Goal: Task Accomplishment & Management: Complete application form

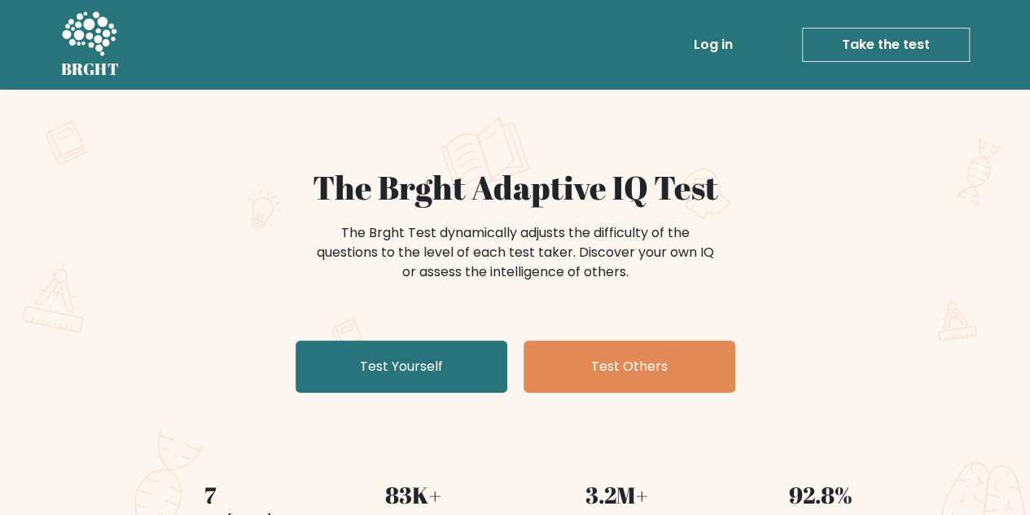
click at [413, 352] on link "Test Yourself" at bounding box center [402, 367] width 212 height 52
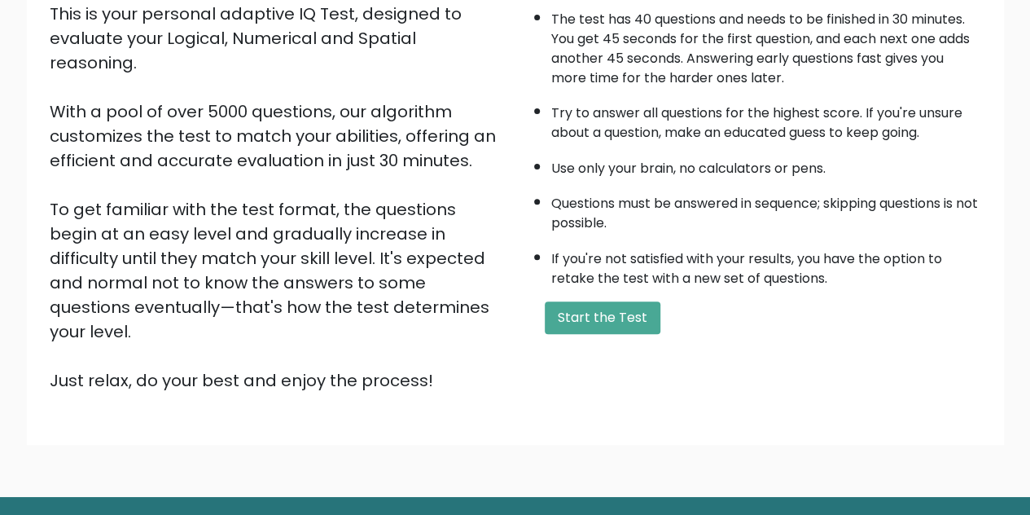
scroll to position [211, 0]
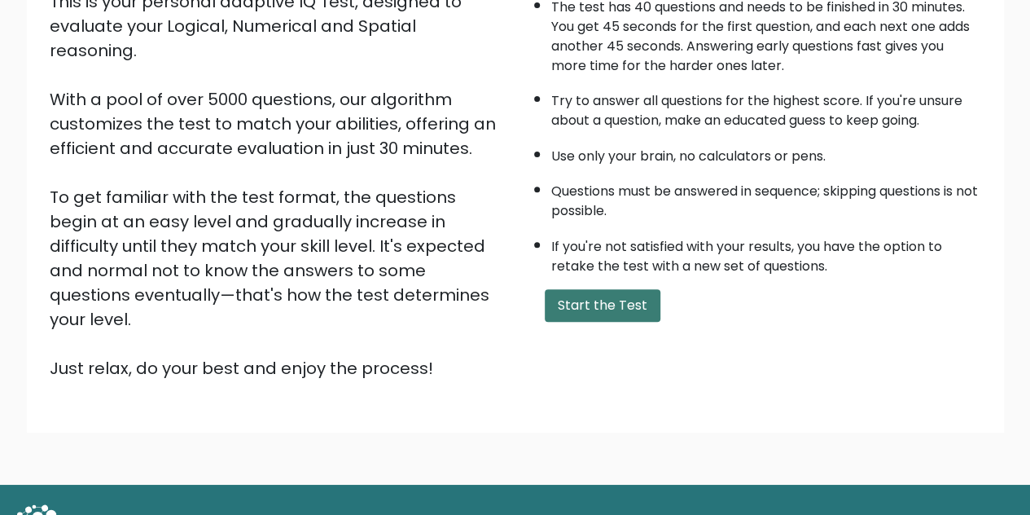
click at [576, 299] on button "Start the Test" at bounding box center [603, 305] width 116 height 33
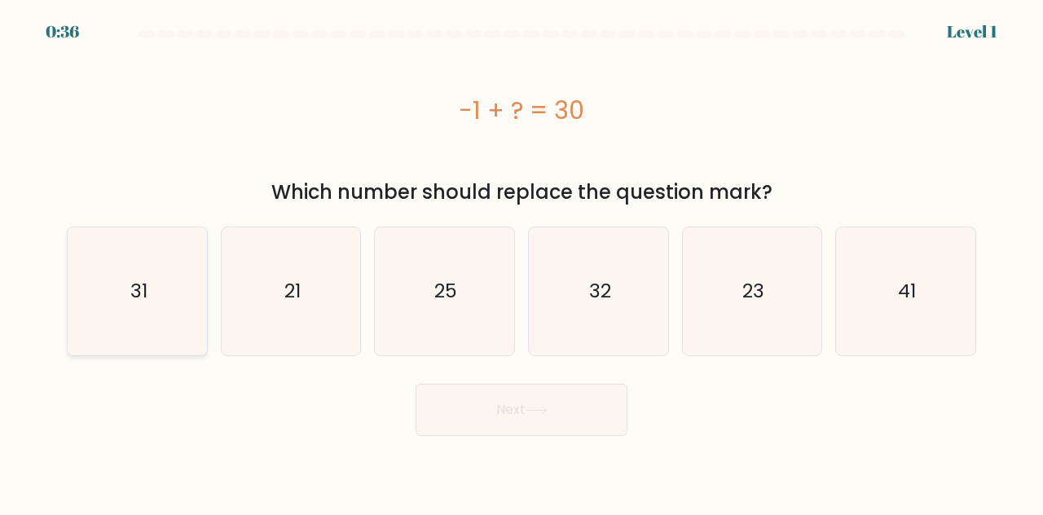
click at [147, 287] on text "31" at bounding box center [138, 291] width 17 height 27
click at [521, 261] on input "a. 31" at bounding box center [521, 259] width 1 height 4
radio input "true"
click at [484, 429] on button "Next" at bounding box center [521, 410] width 212 height 52
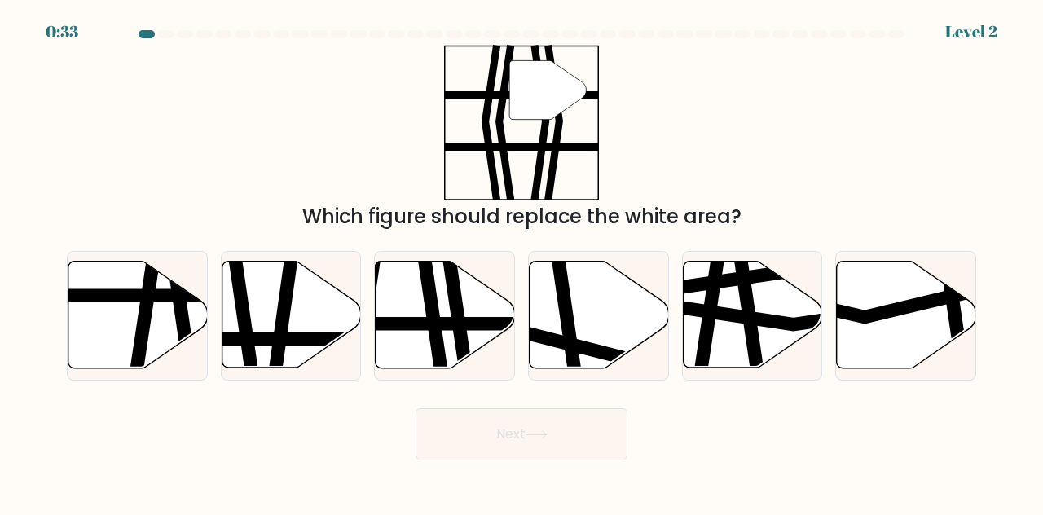
click at [520, 404] on div "Next" at bounding box center [521, 430] width 929 height 60
click at [466, 314] on icon at bounding box center [445, 314] width 139 height 107
click at [521, 261] on input "c." at bounding box center [521, 259] width 1 height 4
radio input "true"
click at [533, 441] on button "Next" at bounding box center [521, 434] width 212 height 52
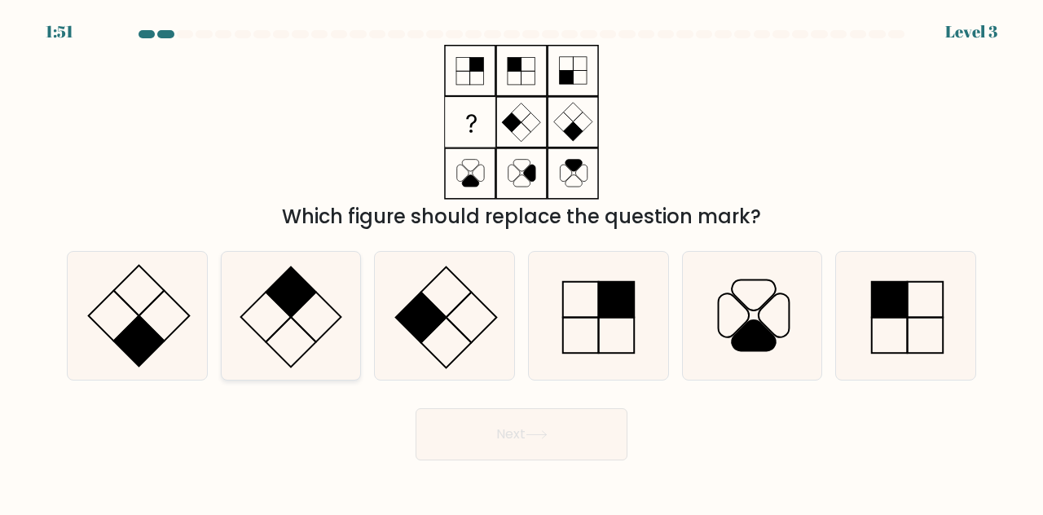
click at [275, 267] on icon at bounding box center [291, 316] width 128 height 128
click at [521, 261] on input "b." at bounding box center [521, 259] width 1 height 4
radio input "true"
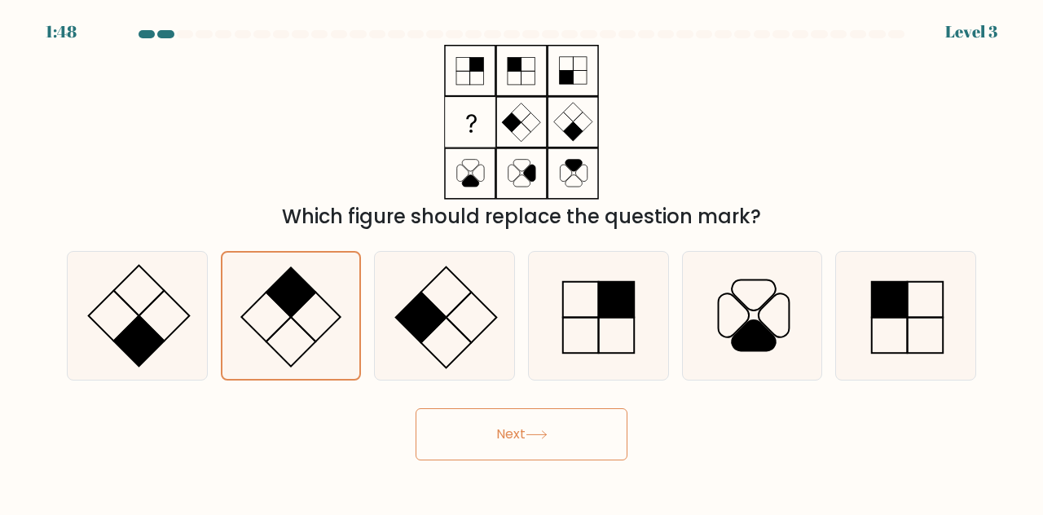
click at [543, 430] on icon at bounding box center [536, 434] width 22 height 9
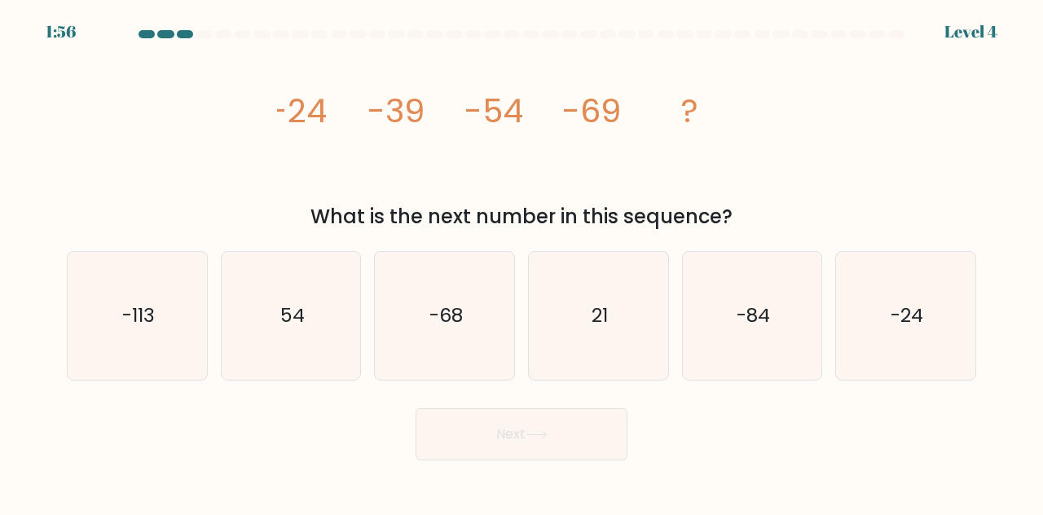
click at [800, 120] on div "image/svg+xml -24 -39 -54 -69 ? What is the next number in this sequence?" at bounding box center [521, 138] width 929 height 187
click at [843, 159] on div "image/svg+xml -24 -39 -54 -69 ? What is the next number in this sequence?" at bounding box center [521, 138] width 929 height 187
click at [811, 315] on icon "-84" at bounding box center [752, 316] width 128 height 128
click at [522, 261] on input "e. -84" at bounding box center [521, 259] width 1 height 4
radio input "true"
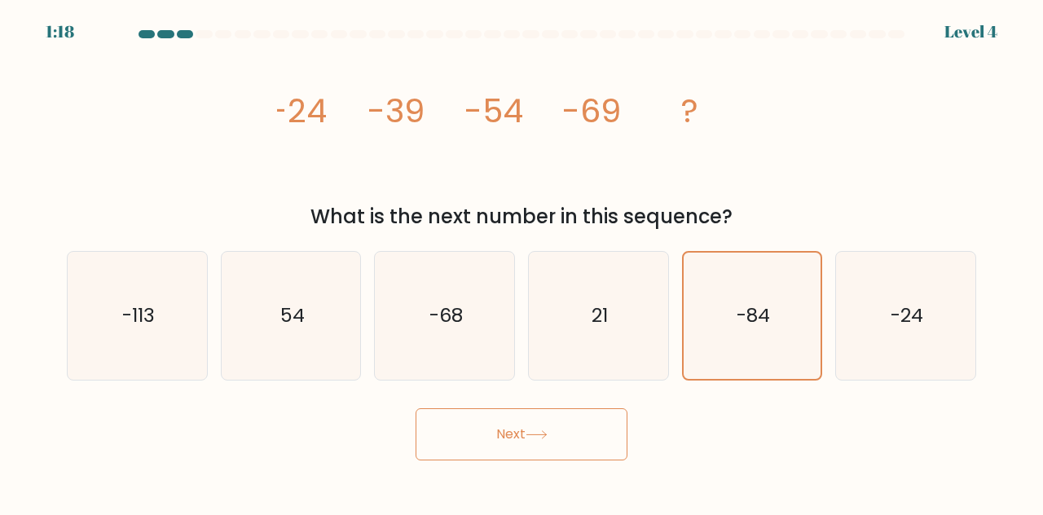
click at [513, 448] on button "Next" at bounding box center [521, 434] width 212 height 52
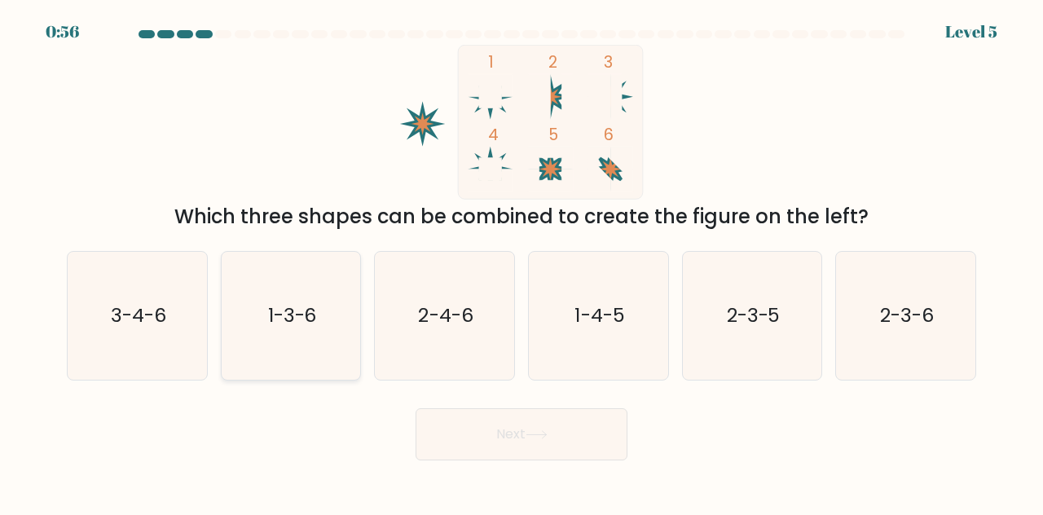
click at [288, 302] on text "1-3-6" at bounding box center [292, 314] width 49 height 27
click at [521, 261] on input "b. 1-3-6" at bounding box center [521, 259] width 1 height 4
radio input "true"
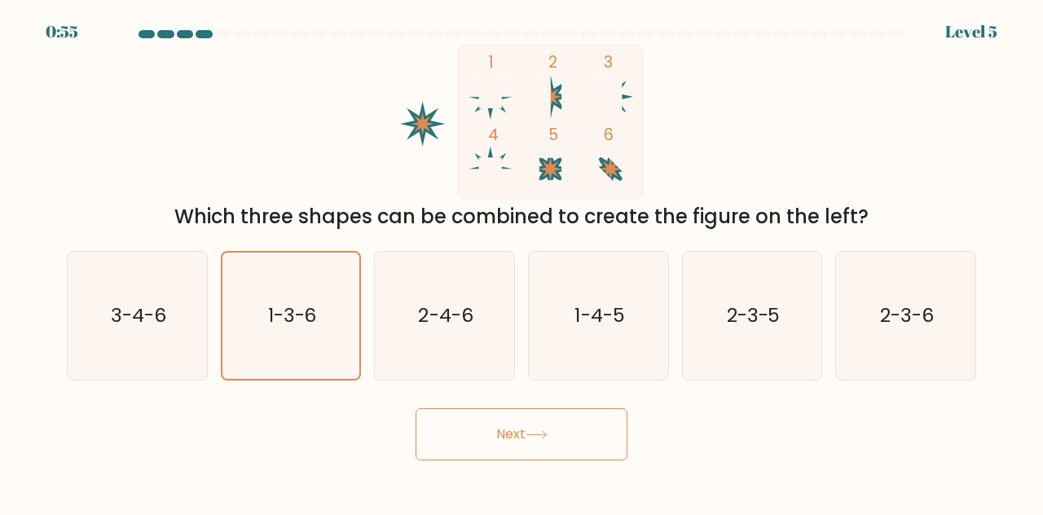
click at [546, 439] on button "Next" at bounding box center [521, 434] width 212 height 52
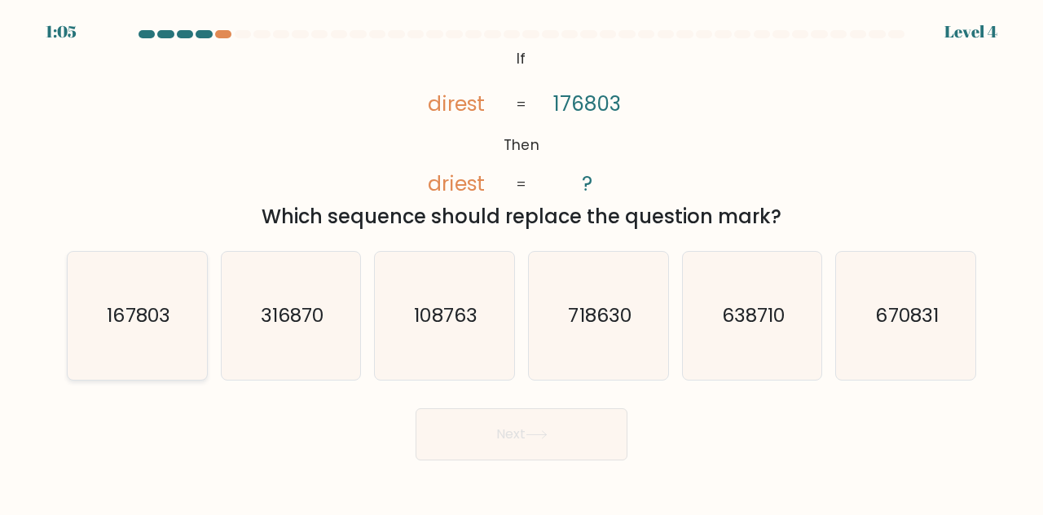
click at [176, 324] on icon "167803" at bounding box center [137, 316] width 128 height 128
click at [521, 261] on input "a. 167803" at bounding box center [521, 259] width 1 height 4
radio input "true"
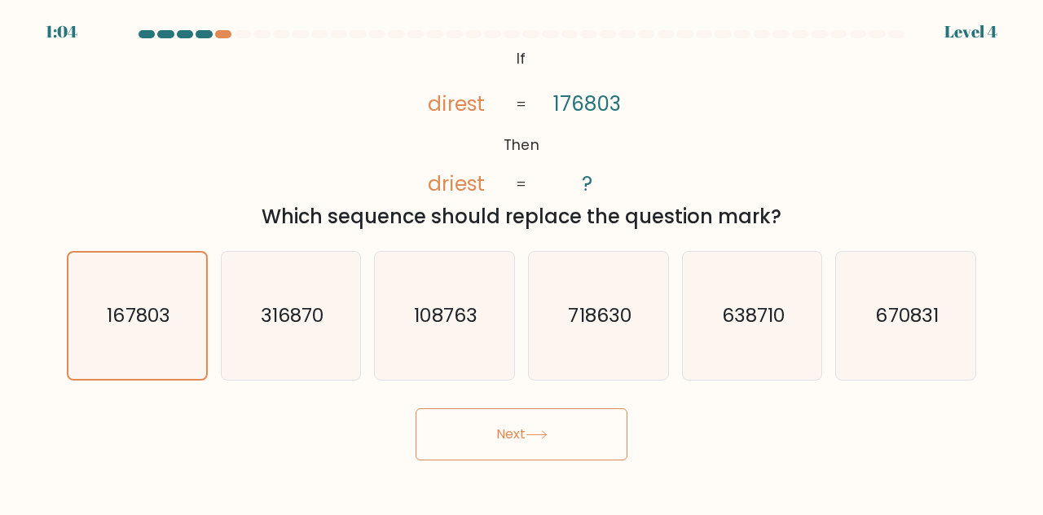
click at [579, 452] on button "Next" at bounding box center [521, 434] width 212 height 52
click at [516, 414] on button "Next" at bounding box center [521, 434] width 212 height 52
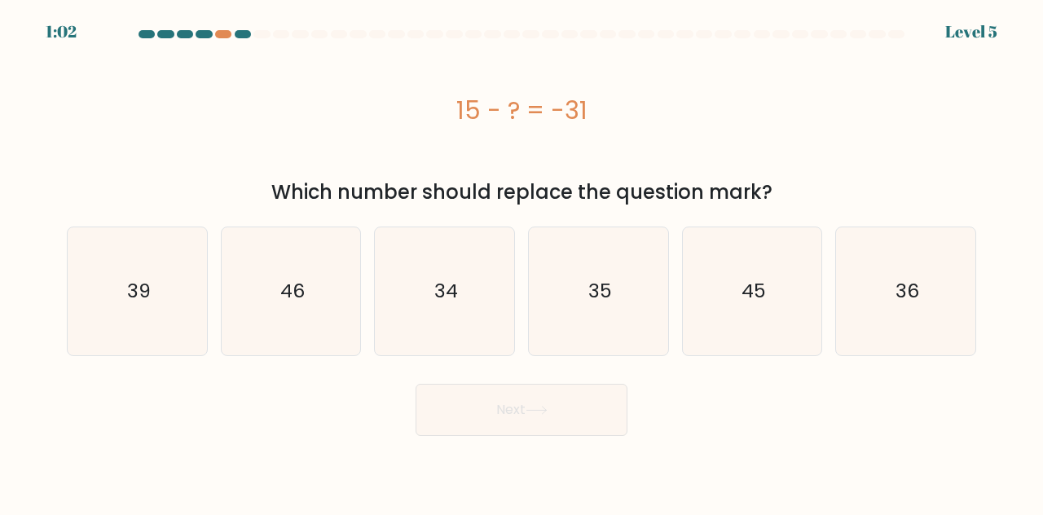
click at [495, 434] on button "Next" at bounding box center [521, 410] width 212 height 52
click at [707, 345] on icon "45" at bounding box center [752, 291] width 128 height 128
click at [522, 261] on input "e. 45" at bounding box center [521, 259] width 1 height 4
radio input "true"
click at [284, 291] on text "46" at bounding box center [292, 291] width 24 height 27
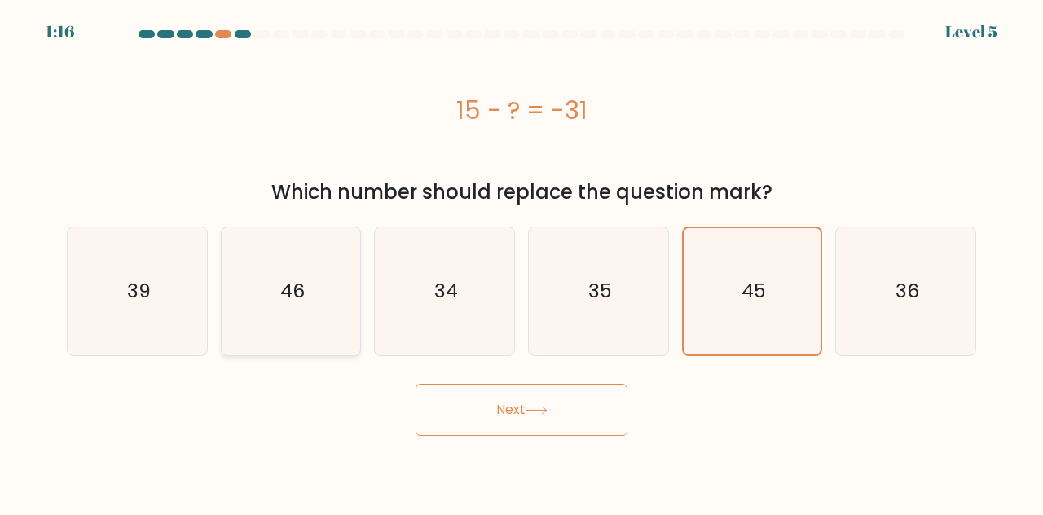
click at [521, 261] on input "b. 46" at bounding box center [521, 259] width 1 height 4
radio input "true"
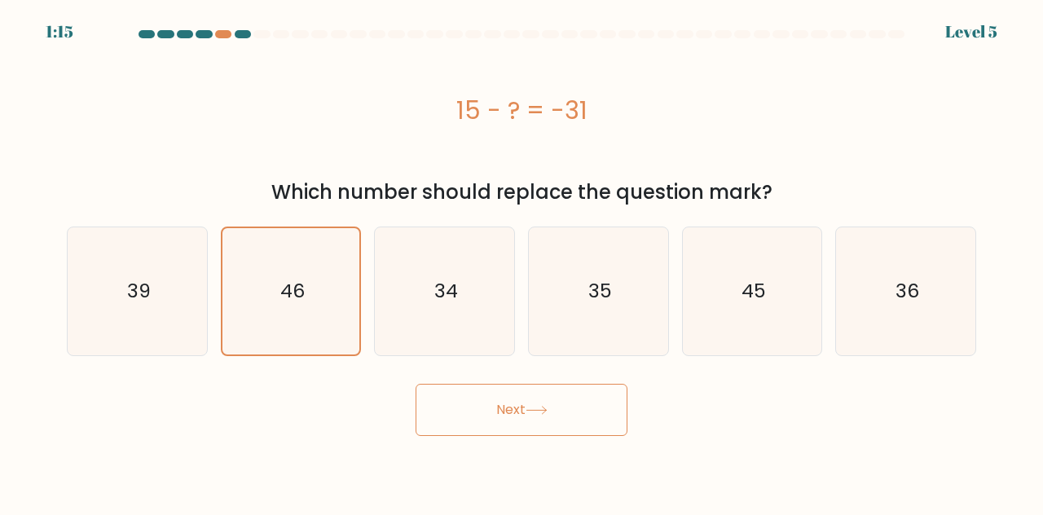
click at [523, 407] on button "Next" at bounding box center [521, 410] width 212 height 52
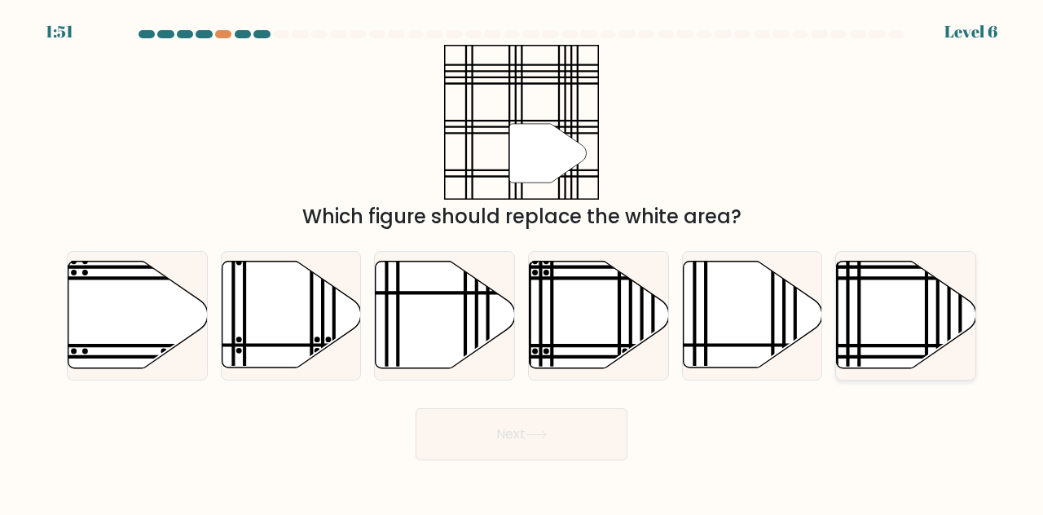
click at [899, 317] on icon at bounding box center [906, 314] width 139 height 107
click at [522, 261] on input "f." at bounding box center [521, 259] width 1 height 4
radio input "true"
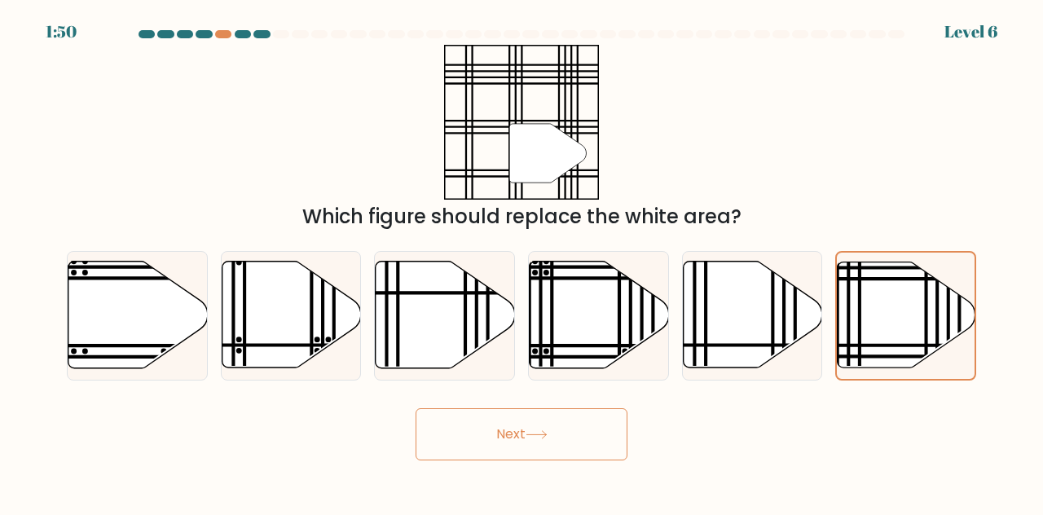
click at [508, 436] on button "Next" at bounding box center [521, 434] width 212 height 52
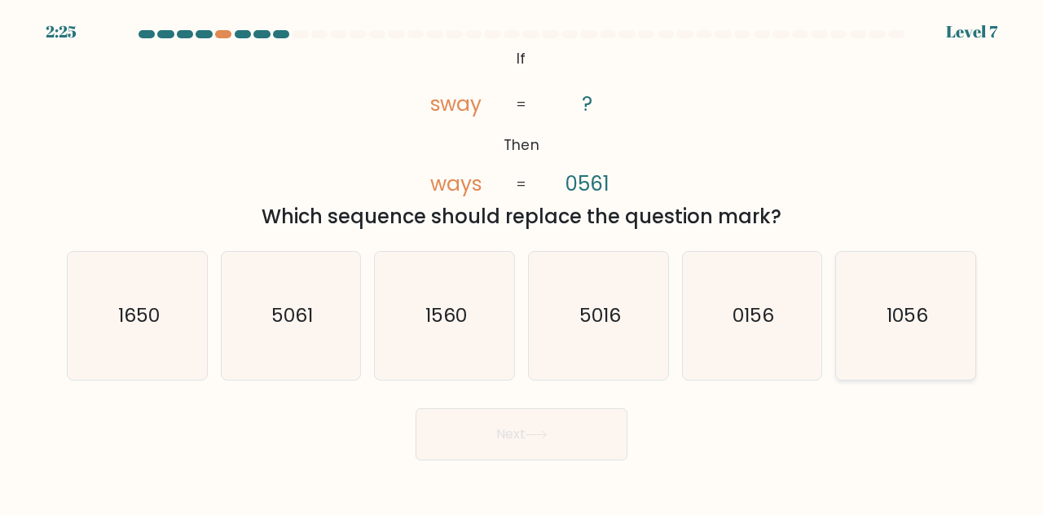
click at [886, 313] on text "1056" at bounding box center [907, 314] width 42 height 27
click at [522, 261] on input "f. 1056" at bounding box center [521, 259] width 1 height 4
radio input "true"
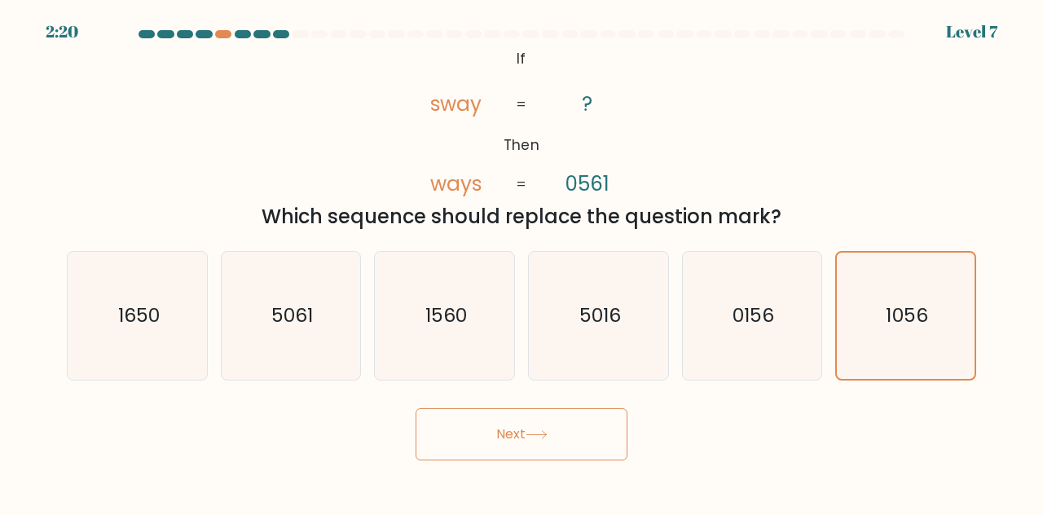
click at [525, 424] on button "Next" at bounding box center [521, 434] width 212 height 52
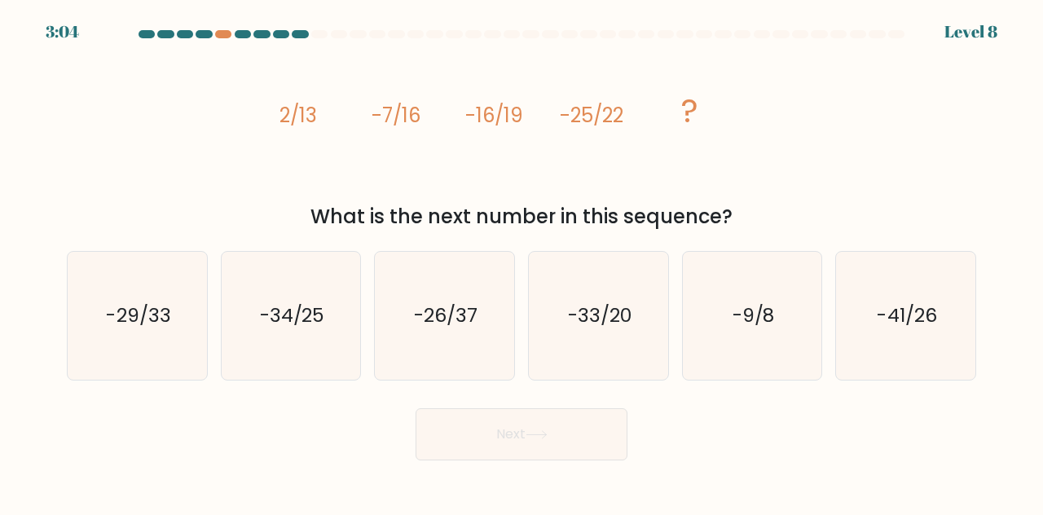
click at [525, 424] on button "Next" at bounding box center [521, 434] width 212 height 52
click at [412, 400] on div "Next" at bounding box center [521, 430] width 929 height 60
click at [292, 331] on icon "-34/25" at bounding box center [291, 316] width 128 height 128
click at [521, 261] on input "b. -34/25" at bounding box center [521, 259] width 1 height 4
radio input "true"
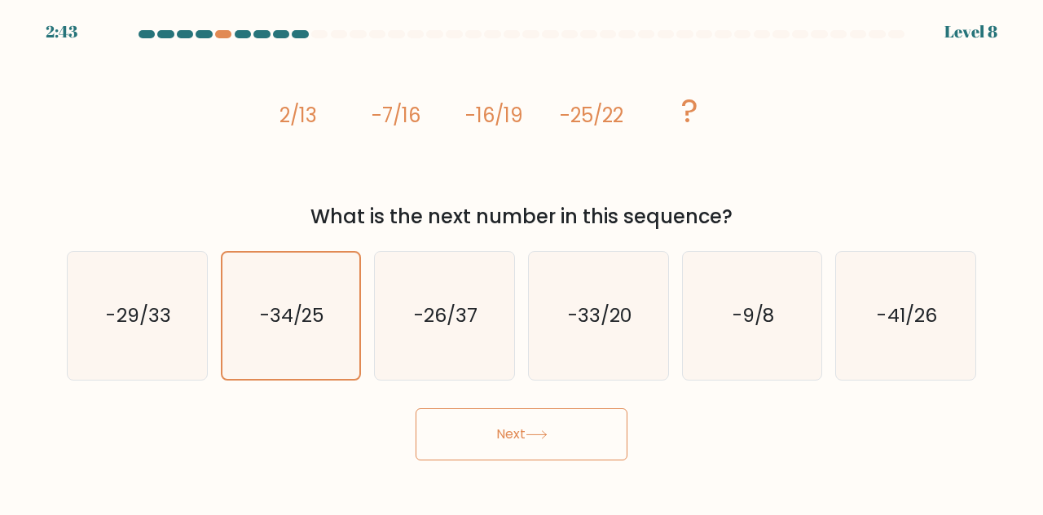
click at [474, 424] on button "Next" at bounding box center [521, 434] width 212 height 52
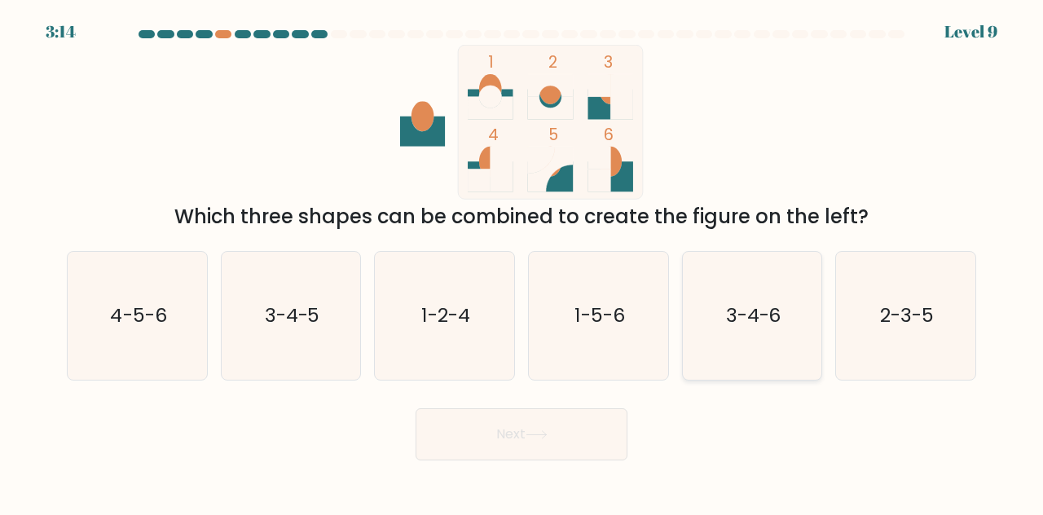
click at [768, 322] on text "3-4-6" at bounding box center [753, 314] width 55 height 27
click at [522, 261] on input "e. 3-4-6" at bounding box center [521, 259] width 1 height 4
radio input "true"
click at [516, 412] on button "Next" at bounding box center [521, 434] width 212 height 52
click at [509, 434] on button "Next" at bounding box center [521, 434] width 212 height 52
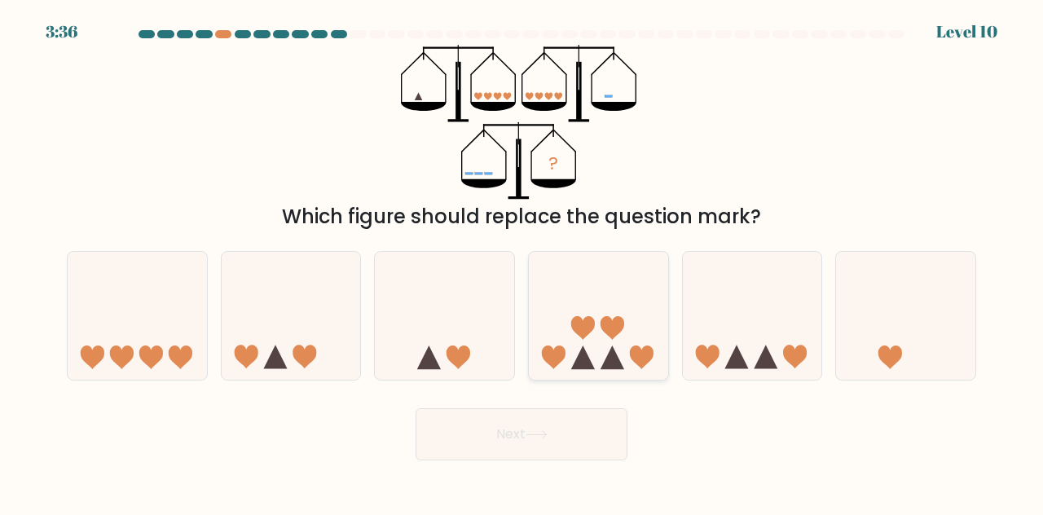
click at [559, 330] on icon at bounding box center [598, 314] width 139 height 115
click at [522, 261] on input "d." at bounding box center [521, 259] width 1 height 4
radio input "true"
click at [582, 449] on button "Next" at bounding box center [521, 434] width 212 height 52
click at [476, 455] on button "Next" at bounding box center [521, 434] width 212 height 52
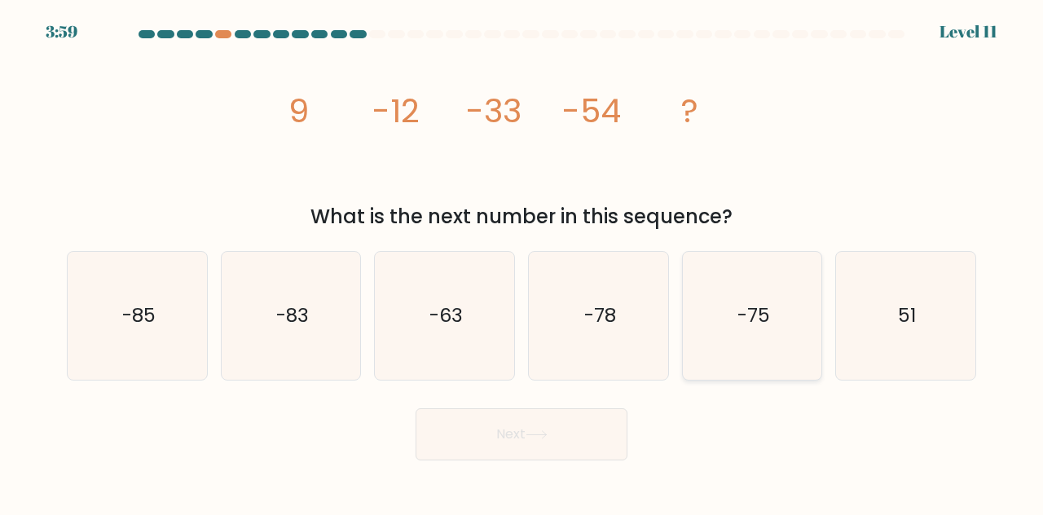
click at [758, 308] on text "-75" at bounding box center [753, 314] width 33 height 27
click at [522, 261] on input "e. -75" at bounding box center [521, 259] width 1 height 4
radio input "true"
drag, startPoint x: 517, startPoint y: 406, endPoint x: 508, endPoint y: 426, distance: 22.6
click at [508, 426] on div "Next" at bounding box center [521, 430] width 929 height 60
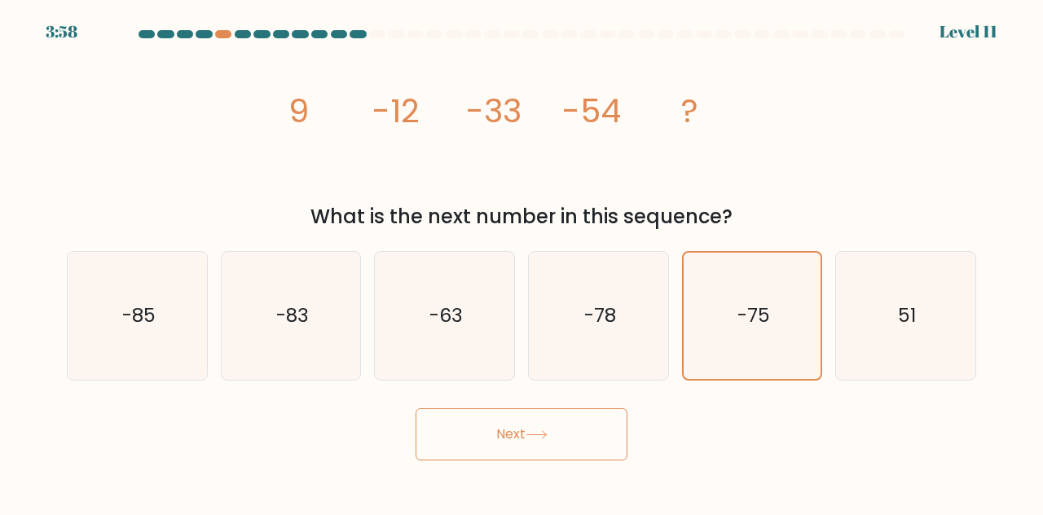
click at [508, 426] on button "Next" at bounding box center [521, 434] width 212 height 52
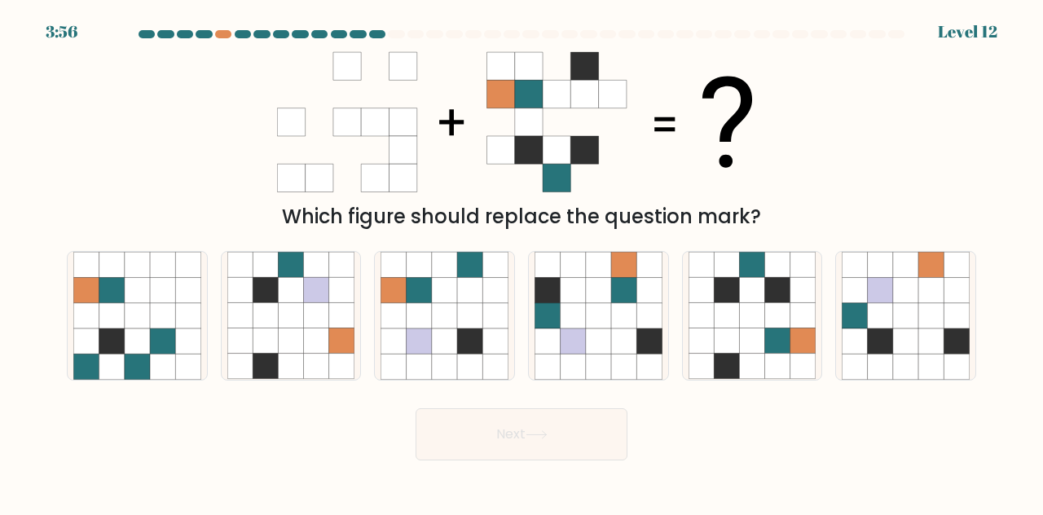
click at [508, 426] on button "Next" at bounding box center [521, 434] width 212 height 52
click at [316, 424] on div "Next" at bounding box center [521, 430] width 929 height 60
click at [761, 316] on icon at bounding box center [751, 315] width 25 height 25
click at [522, 261] on input "e." at bounding box center [521, 259] width 1 height 4
radio input "true"
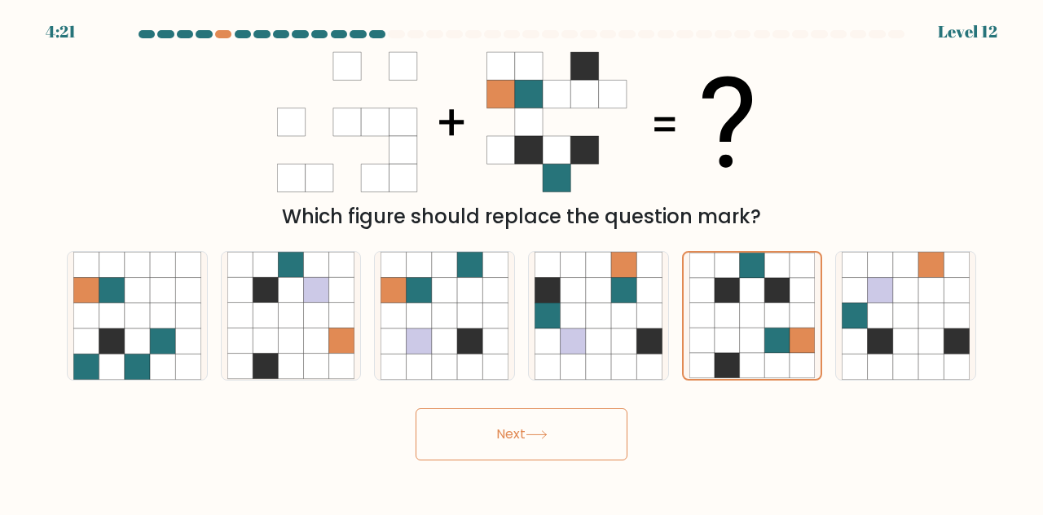
click at [554, 431] on button "Next" at bounding box center [521, 434] width 212 height 52
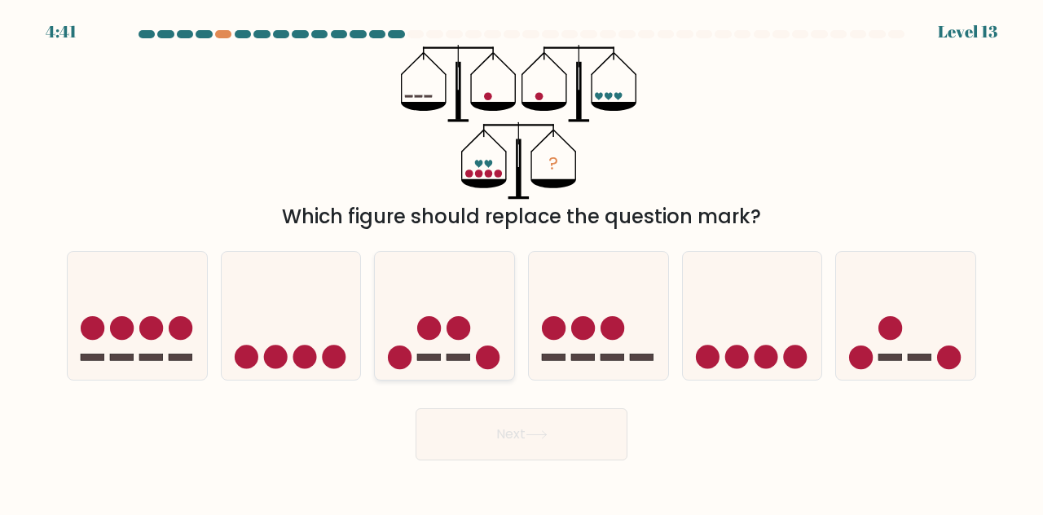
click at [444, 361] on icon at bounding box center [444, 314] width 139 height 115
click at [521, 261] on input "c." at bounding box center [521, 259] width 1 height 4
radio input "true"
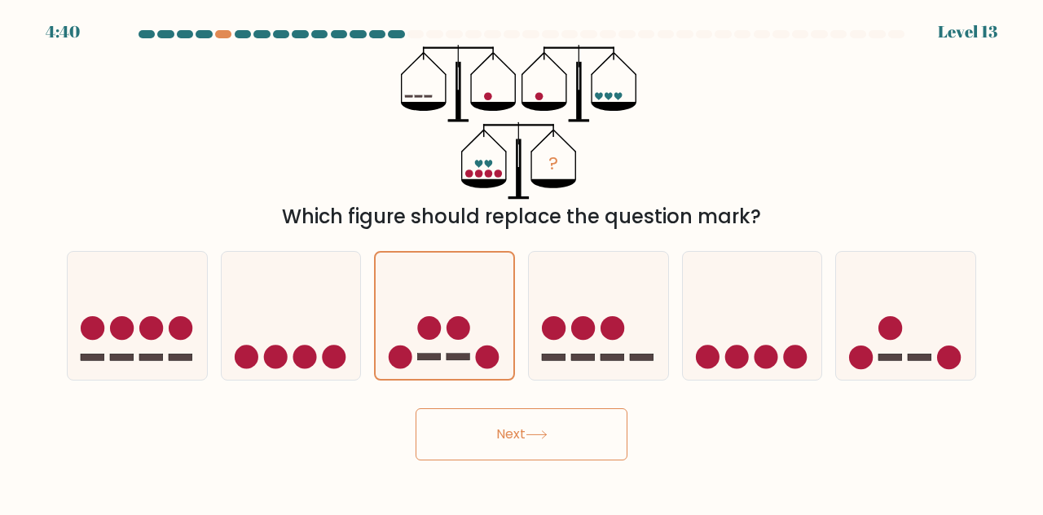
click at [556, 428] on button "Next" at bounding box center [521, 434] width 212 height 52
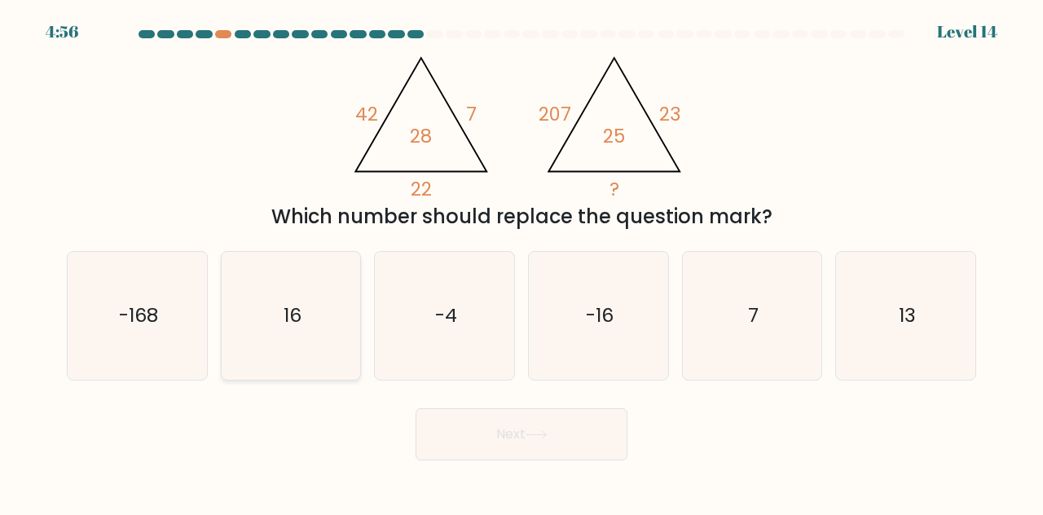
click at [287, 328] on text "16" at bounding box center [292, 314] width 18 height 27
click at [521, 261] on input "b. 16" at bounding box center [521, 259] width 1 height 4
radio input "true"
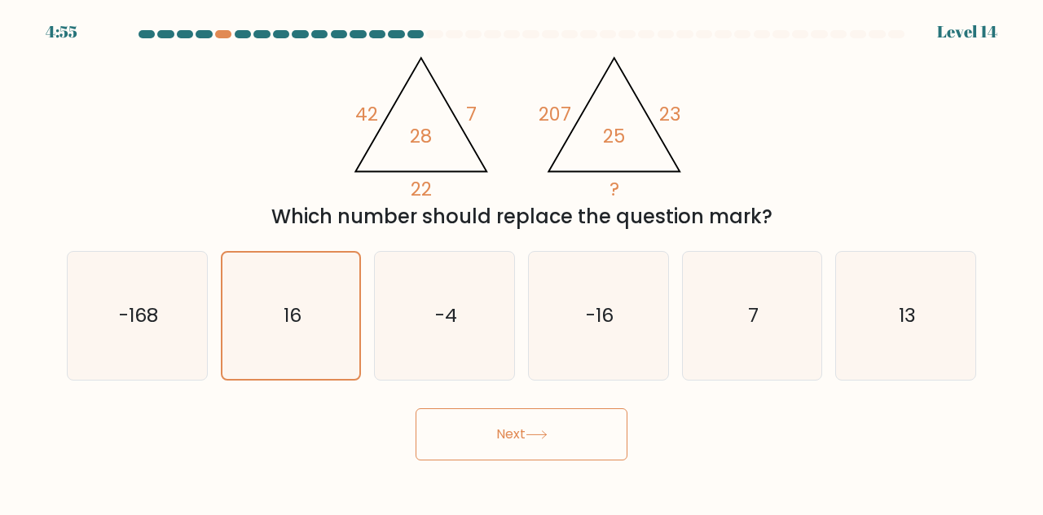
click at [479, 423] on button "Next" at bounding box center [521, 434] width 212 height 52
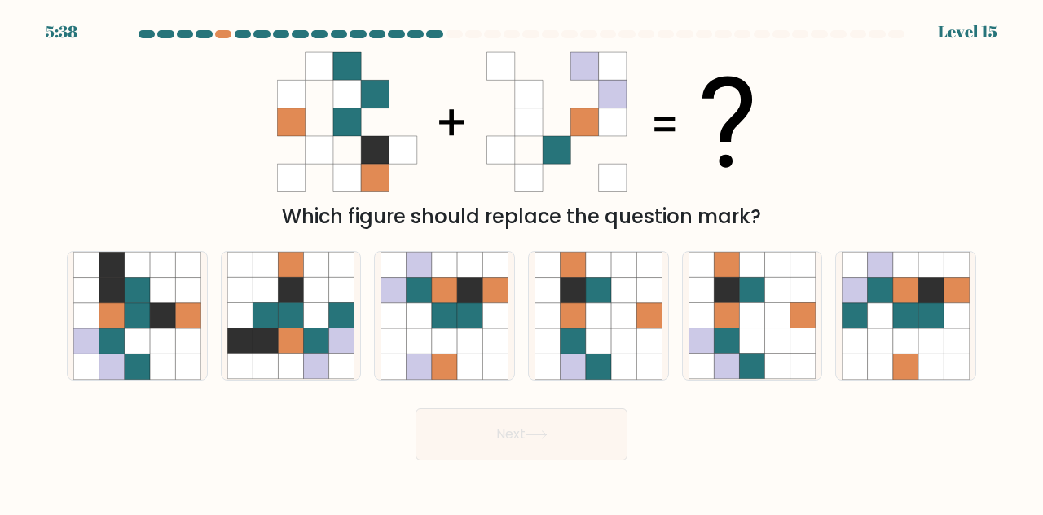
click at [481, 435] on button "Next" at bounding box center [521, 434] width 212 height 52
click at [398, 420] on div "Next" at bounding box center [521, 430] width 929 height 60
click at [868, 323] on icon at bounding box center [880, 315] width 25 height 25
click at [522, 261] on input "f." at bounding box center [521, 259] width 1 height 4
radio input "true"
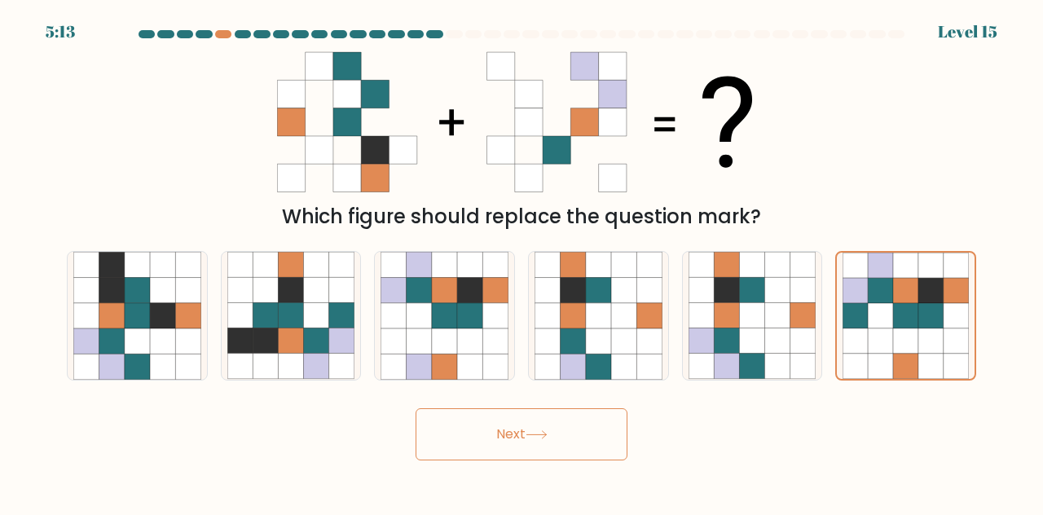
click at [489, 434] on button "Next" at bounding box center [521, 434] width 212 height 52
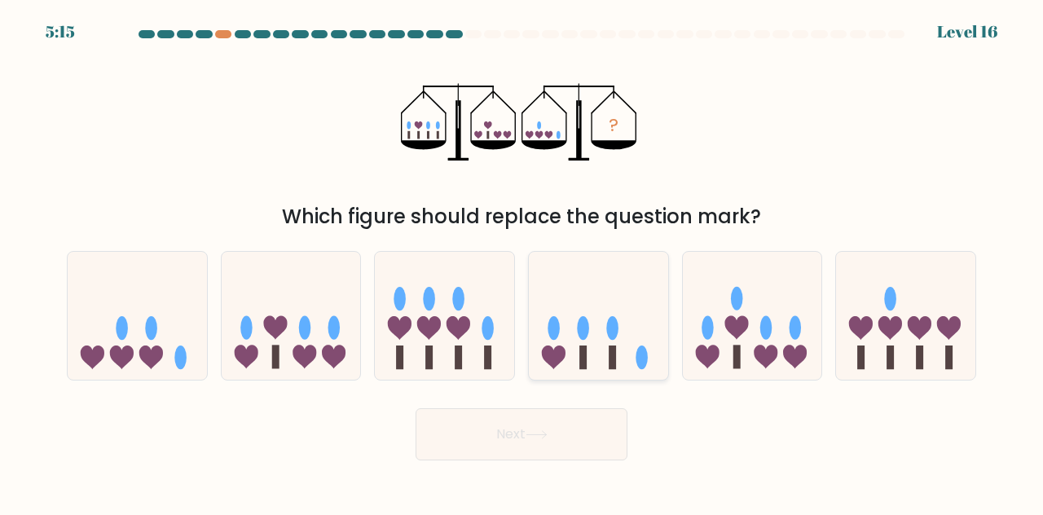
click at [620, 367] on icon at bounding box center [598, 314] width 139 height 115
click at [522, 261] on input "d." at bounding box center [521, 259] width 1 height 4
radio input "true"
click at [566, 433] on button "Next" at bounding box center [521, 434] width 212 height 52
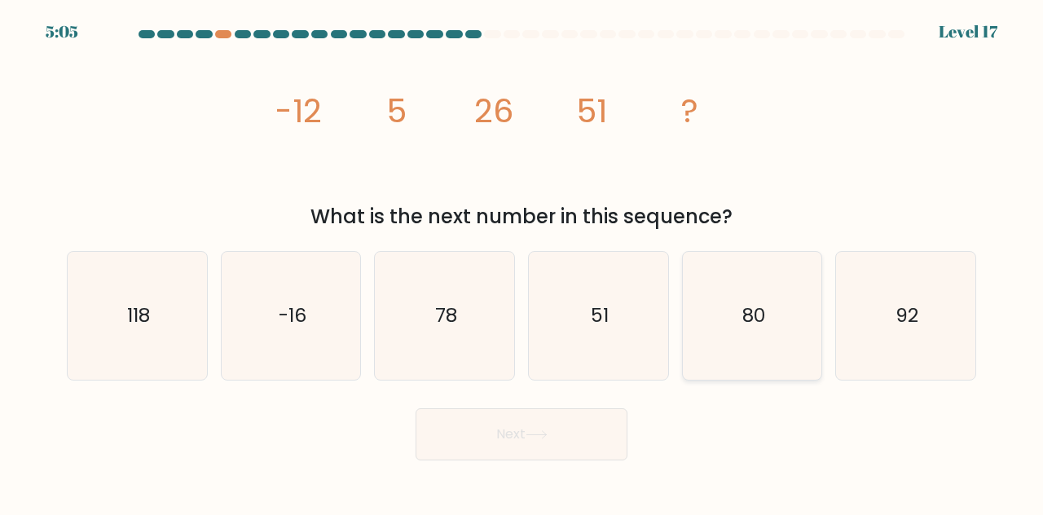
click at [709, 328] on icon "80" at bounding box center [752, 316] width 128 height 128
click at [522, 261] on input "e. 80" at bounding box center [521, 259] width 1 height 4
radio input "true"
click at [562, 423] on button "Next" at bounding box center [521, 434] width 212 height 52
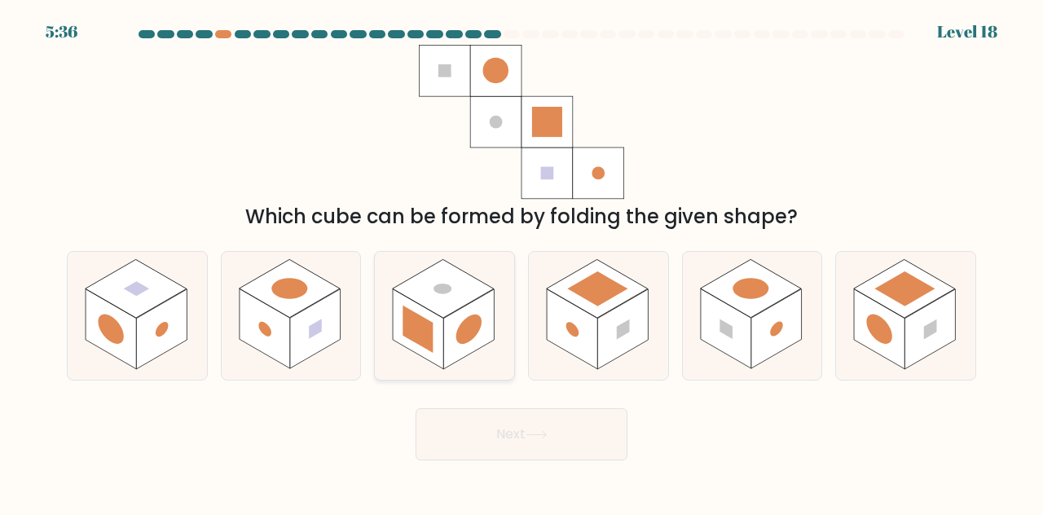
click at [456, 323] on rect at bounding box center [468, 329] width 51 height 80
click at [521, 261] on input "c." at bounding box center [521, 259] width 1 height 4
radio input "true"
click at [525, 444] on button "Next" at bounding box center [521, 434] width 212 height 52
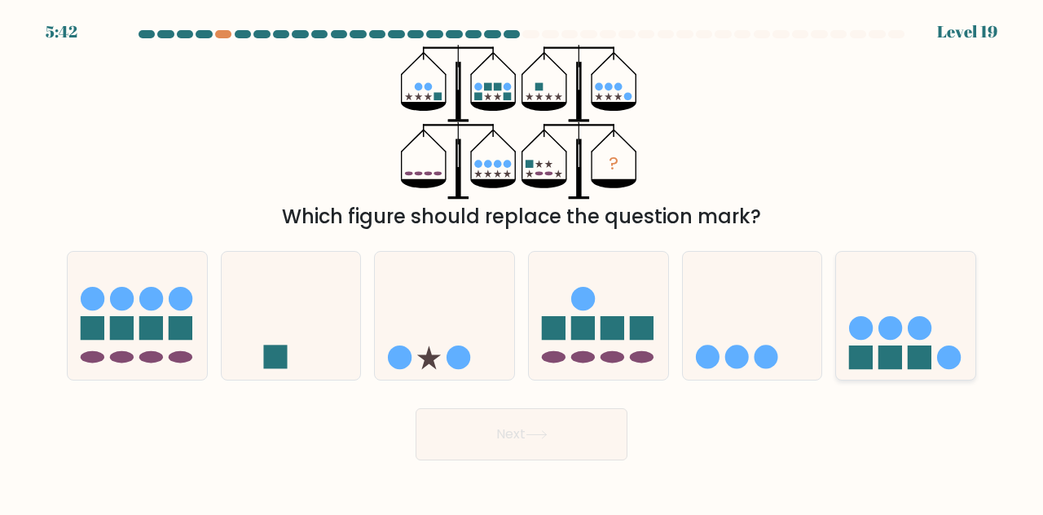
click at [918, 333] on circle at bounding box center [919, 328] width 24 height 24
click at [522, 261] on input "f." at bounding box center [521, 259] width 1 height 4
radio input "true"
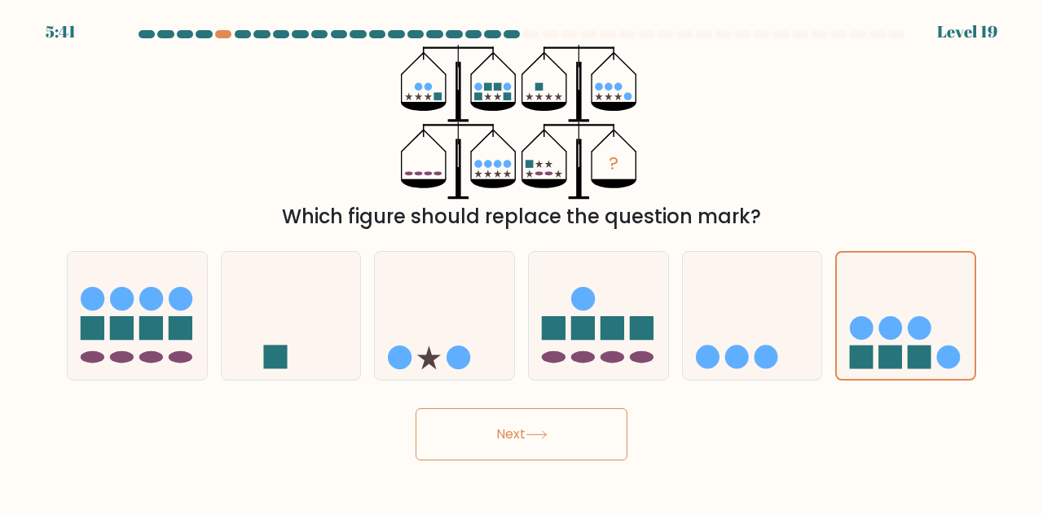
click at [563, 428] on button "Next" at bounding box center [521, 434] width 212 height 52
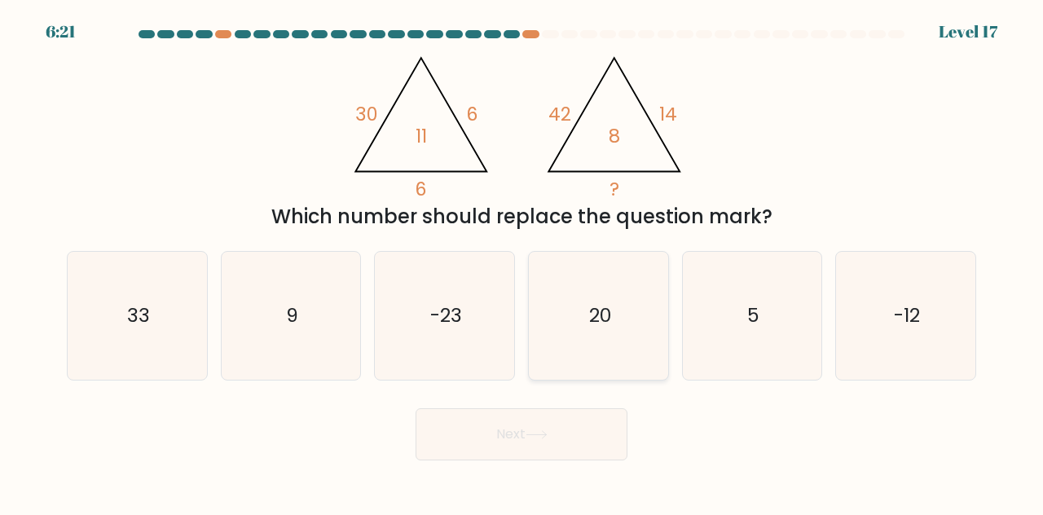
click at [587, 348] on icon "20" at bounding box center [598, 316] width 128 height 128
click at [522, 261] on input "d. 20" at bounding box center [521, 259] width 1 height 4
radio input "true"
click at [546, 419] on button "Next" at bounding box center [521, 434] width 212 height 52
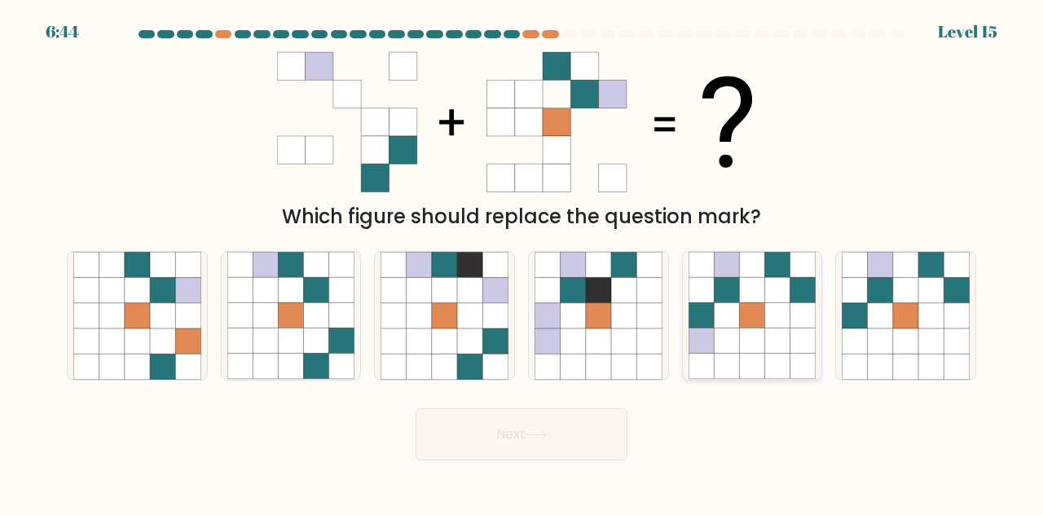
click at [746, 304] on icon at bounding box center [751, 315] width 25 height 25
click at [522, 261] on input "e." at bounding box center [521, 259] width 1 height 4
radio input "true"
click at [551, 441] on button "Next" at bounding box center [521, 434] width 212 height 52
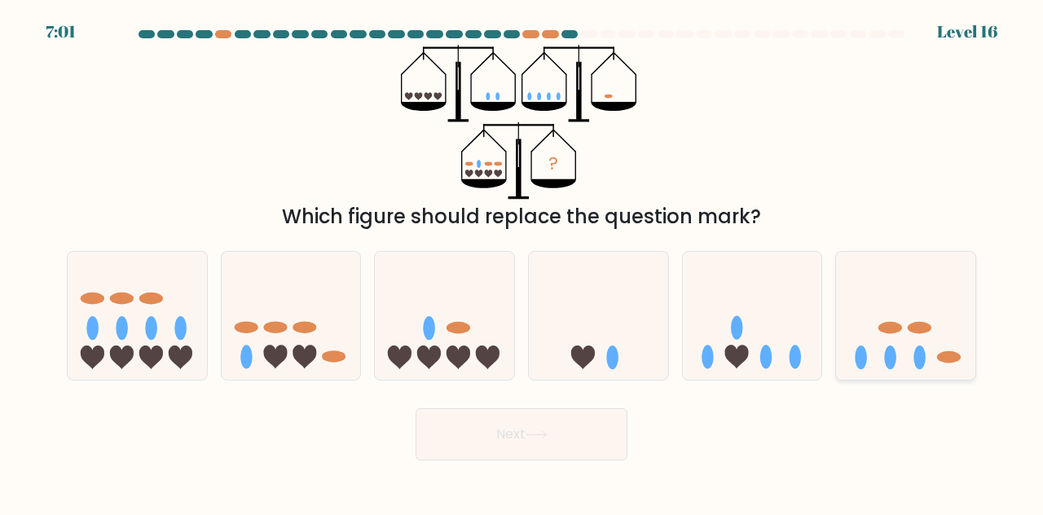
click at [883, 346] on icon at bounding box center [905, 314] width 139 height 115
click at [522, 261] on input "f." at bounding box center [521, 259] width 1 height 4
radio input "true"
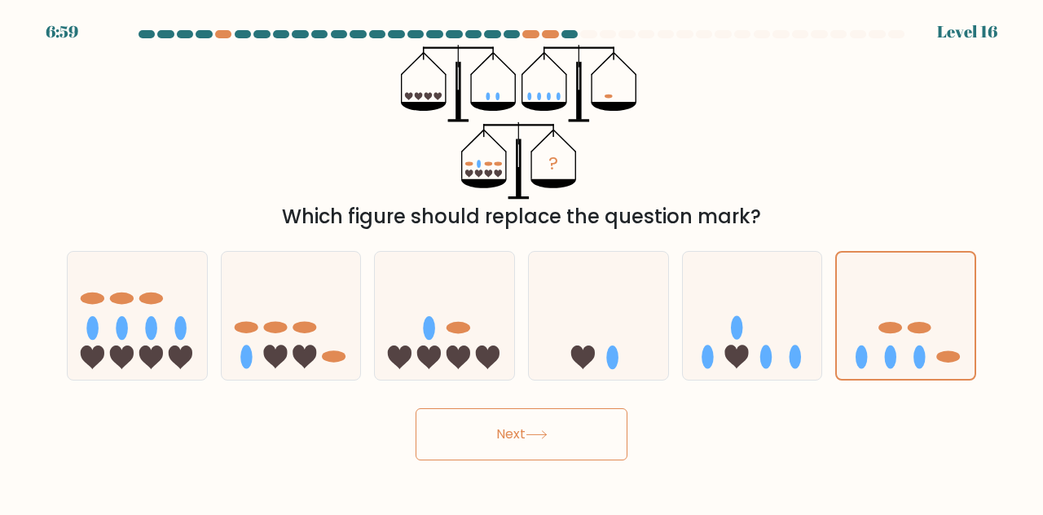
click at [552, 433] on button "Next" at bounding box center [521, 434] width 212 height 52
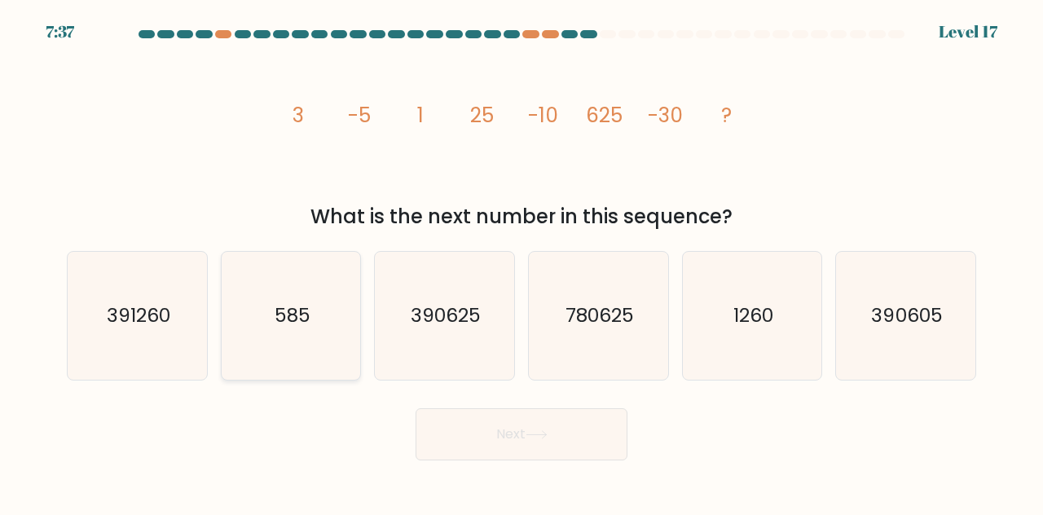
click at [258, 296] on icon "585" at bounding box center [291, 316] width 128 height 128
click at [521, 261] on input "b. 585" at bounding box center [521, 259] width 1 height 4
radio input "true"
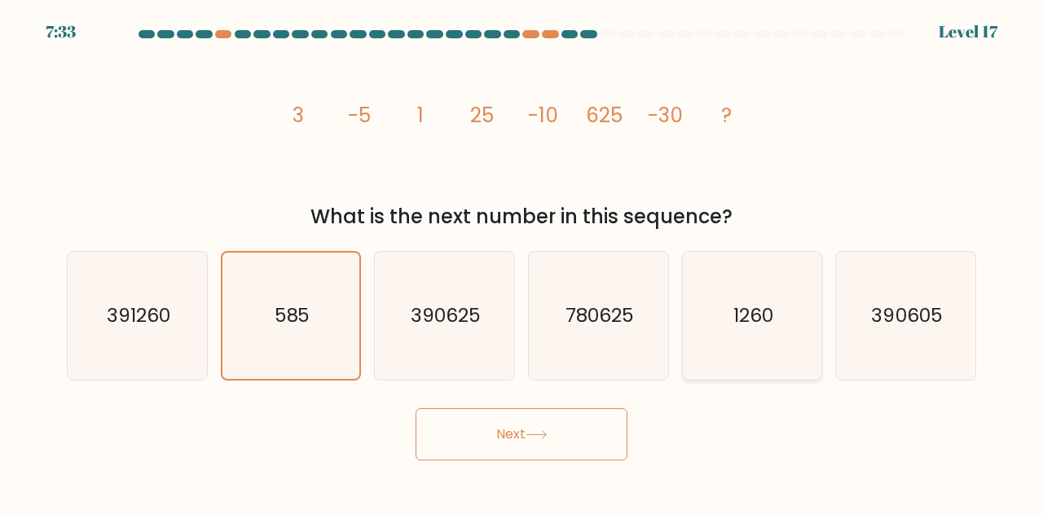
click at [765, 302] on text "1260" at bounding box center [753, 314] width 40 height 27
click at [522, 261] on input "e. 1260" at bounding box center [521, 259] width 1 height 4
radio input "true"
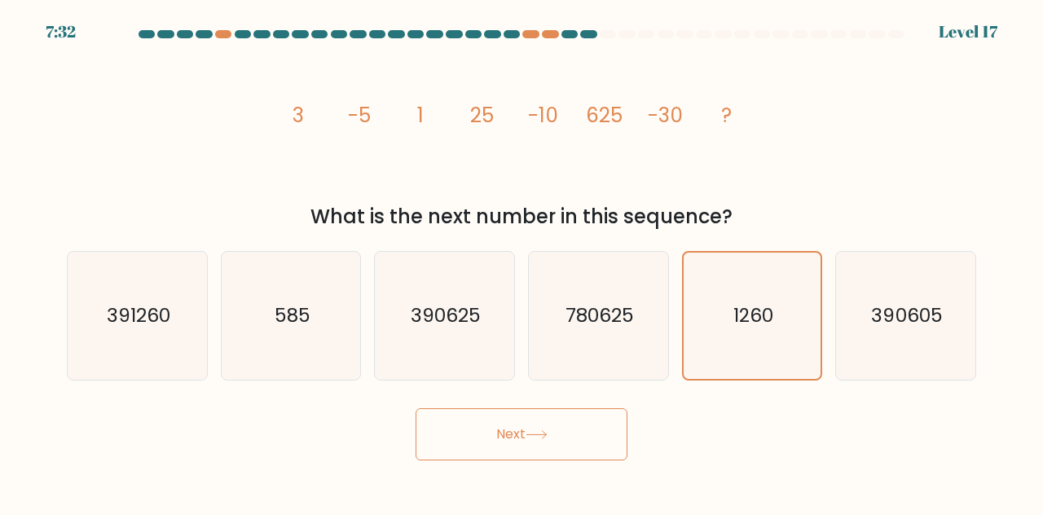
click at [556, 415] on button "Next" at bounding box center [521, 434] width 212 height 52
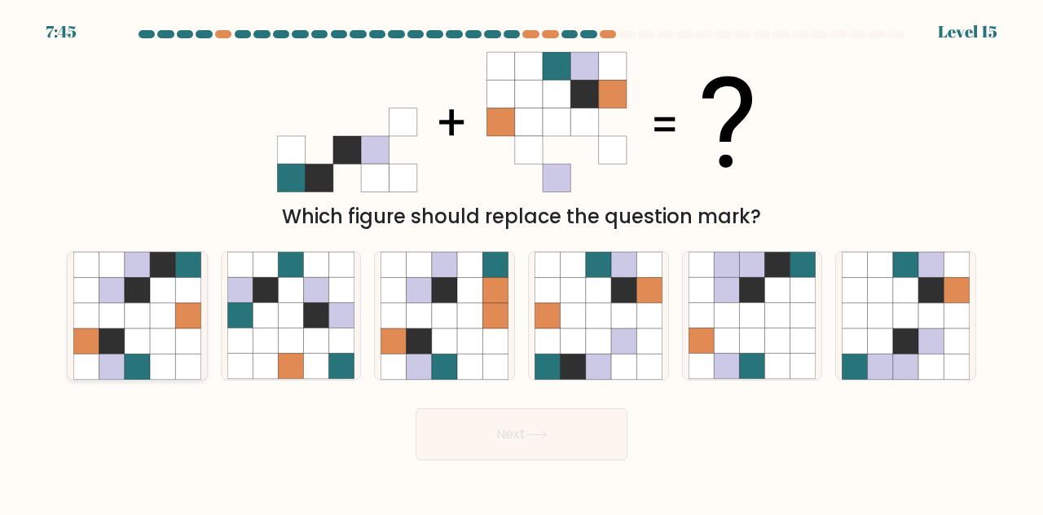
click at [180, 371] on icon at bounding box center [187, 366] width 25 height 25
click at [521, 261] on input "a." at bounding box center [521, 259] width 1 height 4
radio input "true"
click at [575, 451] on button "Next" at bounding box center [521, 434] width 212 height 52
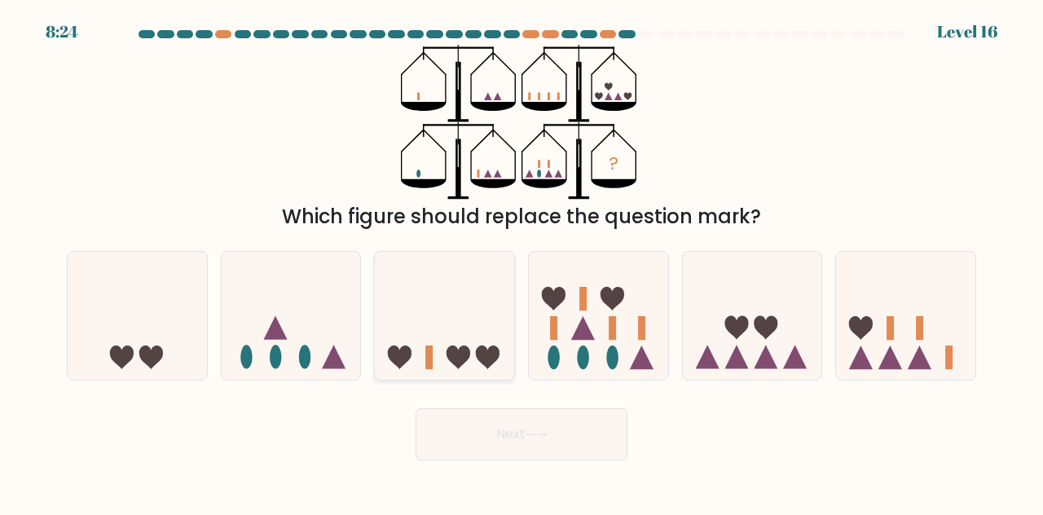
click at [433, 377] on div at bounding box center [444, 316] width 141 height 130
click at [521, 261] on input "c." at bounding box center [521, 259] width 1 height 4
radio input "true"
click at [534, 451] on button "Next" at bounding box center [521, 434] width 212 height 52
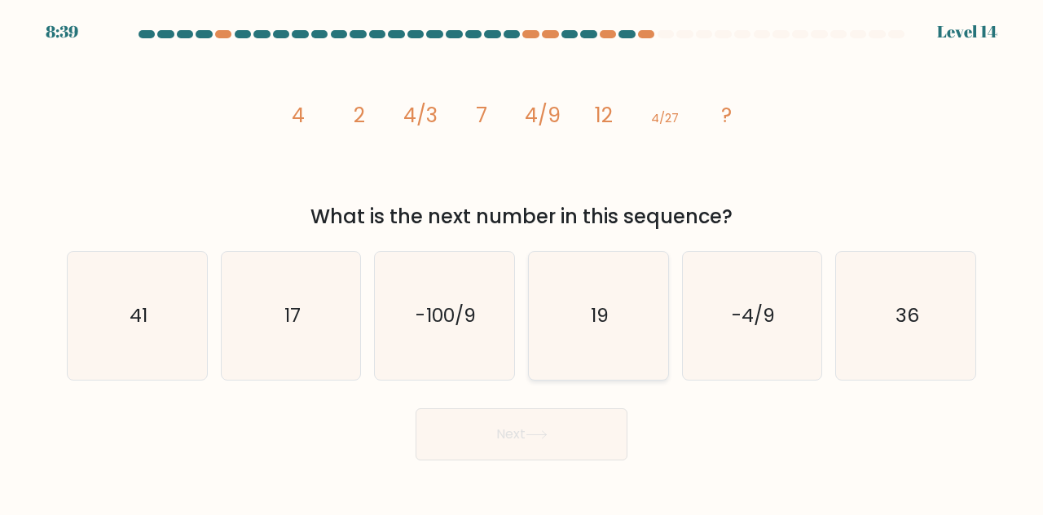
click at [603, 315] on text "19" at bounding box center [600, 314] width 18 height 27
click at [522, 261] on input "d. 19" at bounding box center [521, 259] width 1 height 4
radio input "true"
click at [885, 301] on icon "36" at bounding box center [906, 316] width 128 height 128
click at [522, 261] on input "f. 36" at bounding box center [521, 259] width 1 height 4
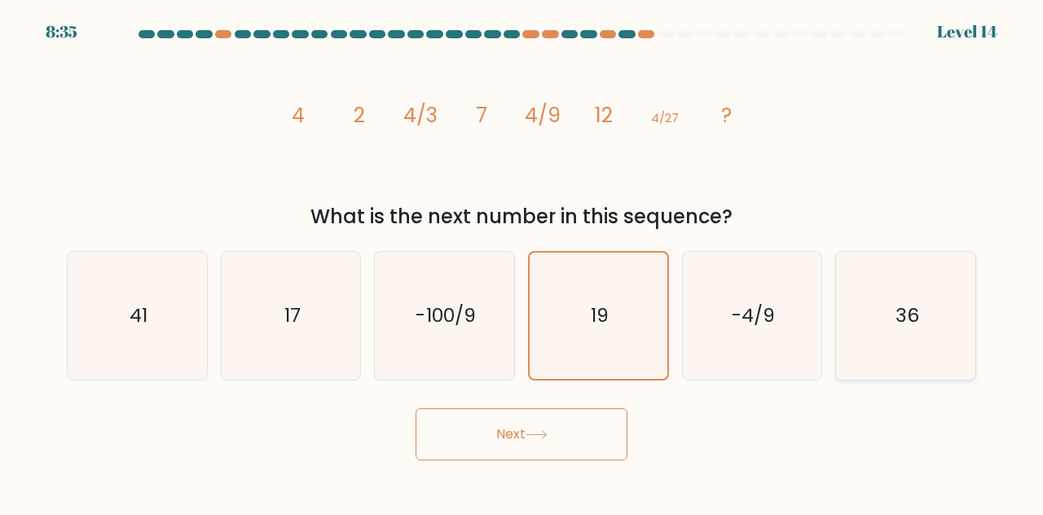
radio input "true"
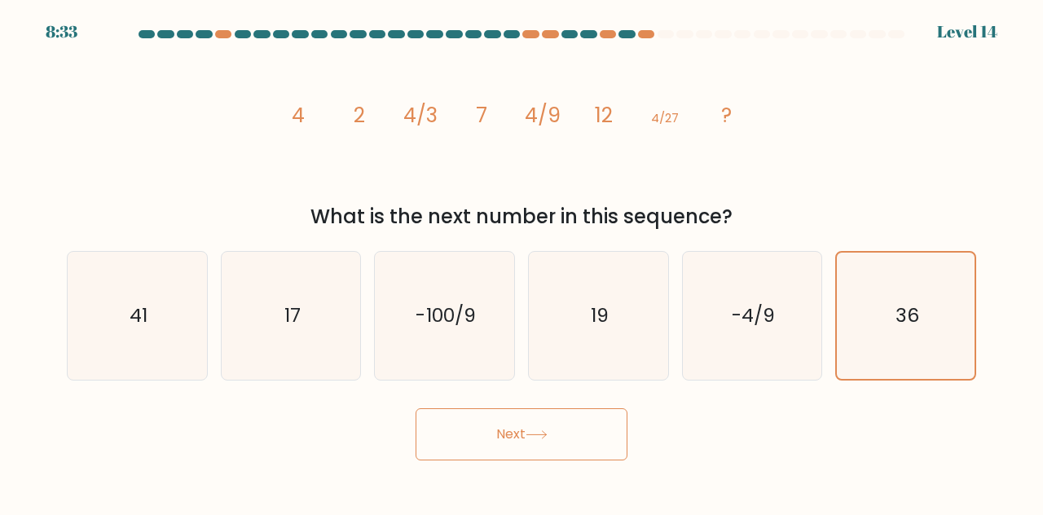
click at [499, 437] on button "Next" at bounding box center [521, 434] width 212 height 52
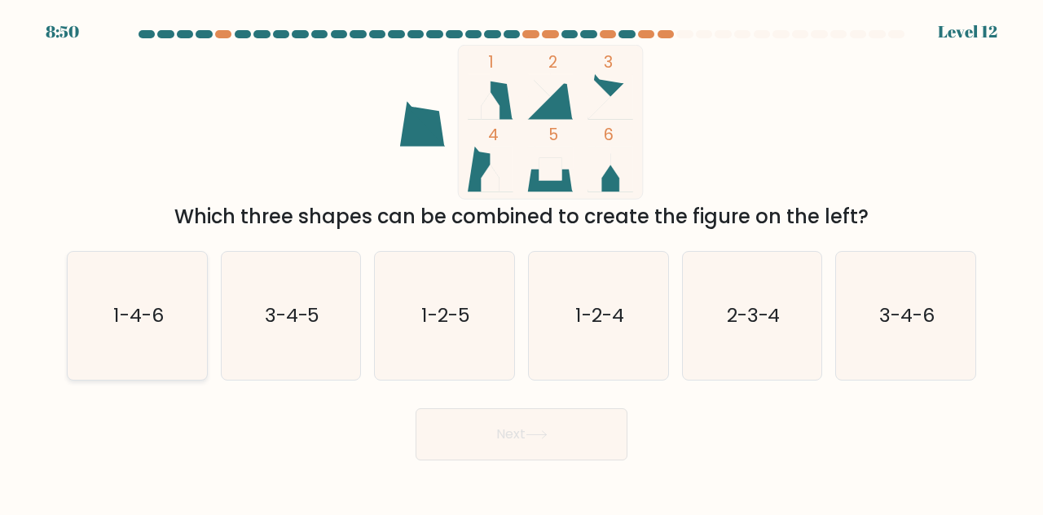
click at [96, 317] on icon "1-4-6" at bounding box center [137, 316] width 128 height 128
click at [521, 261] on input "a. 1-4-6" at bounding box center [521, 259] width 1 height 4
radio input "true"
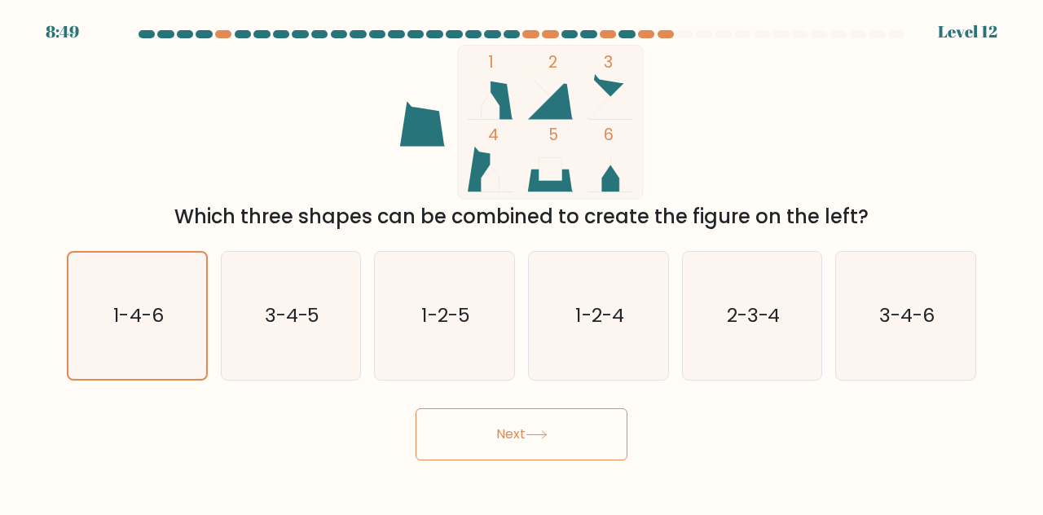
click at [572, 439] on button "Next" at bounding box center [521, 434] width 212 height 52
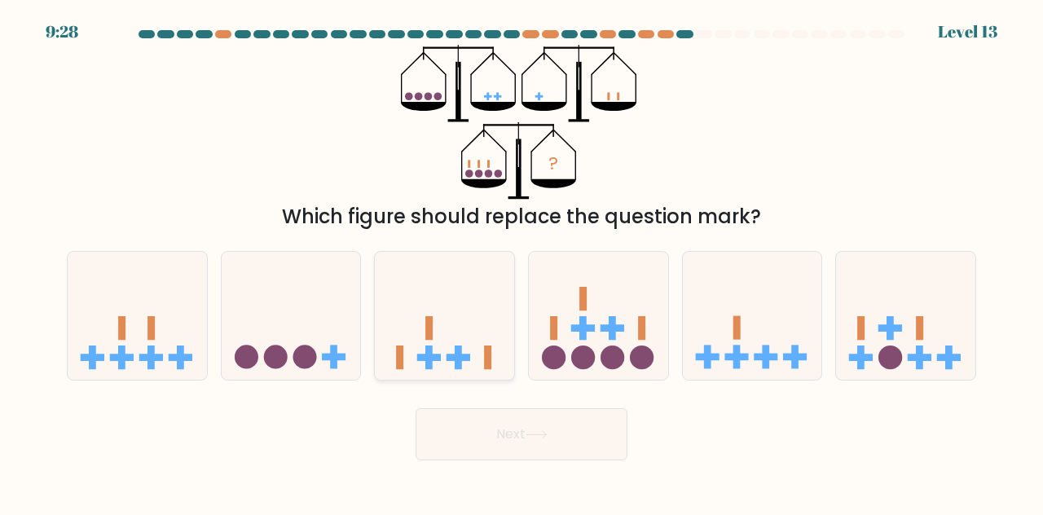
click at [432, 360] on rect at bounding box center [429, 357] width 24 height 7
click at [521, 261] on input "c." at bounding box center [521, 259] width 1 height 4
radio input "true"
click at [518, 408] on button "Next" at bounding box center [521, 434] width 212 height 52
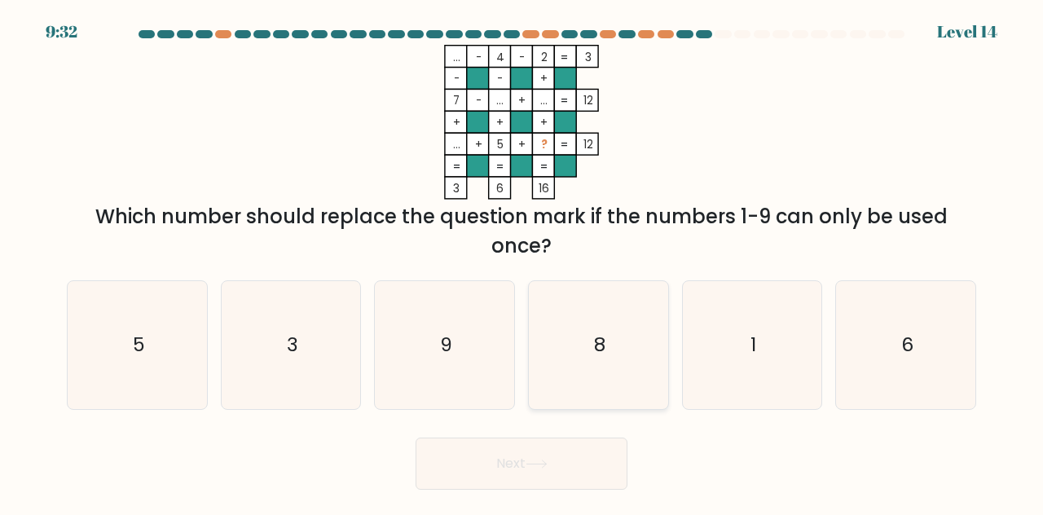
click at [596, 343] on text "8" at bounding box center [599, 344] width 11 height 27
click at [522, 261] on input "d. 8" at bounding box center [521, 259] width 1 height 4
radio input "true"
click at [508, 464] on button "Next" at bounding box center [521, 463] width 212 height 52
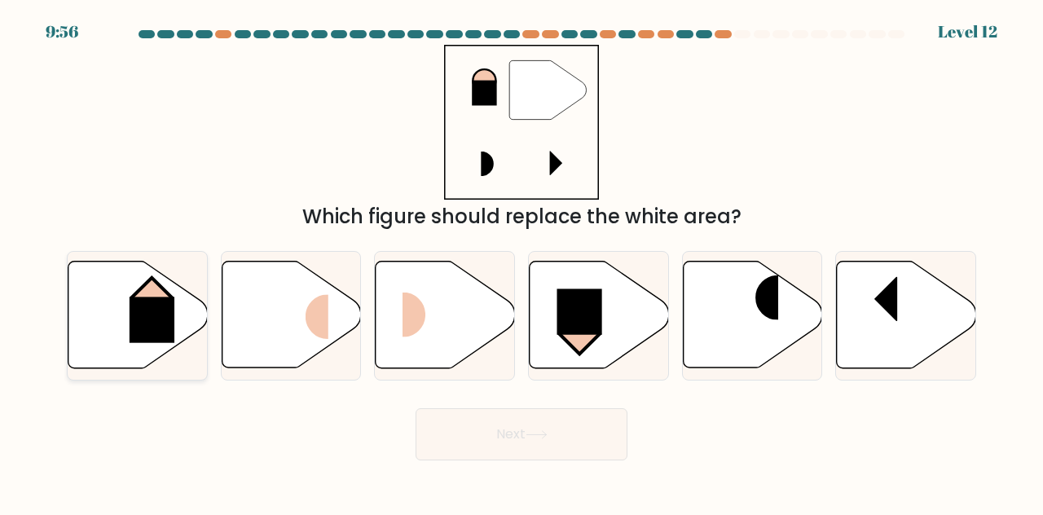
click at [168, 310] on rect at bounding box center [152, 320] width 45 height 46
click at [521, 261] on input "a." at bounding box center [521, 259] width 1 height 4
radio input "true"
click at [546, 422] on button "Next" at bounding box center [521, 434] width 212 height 52
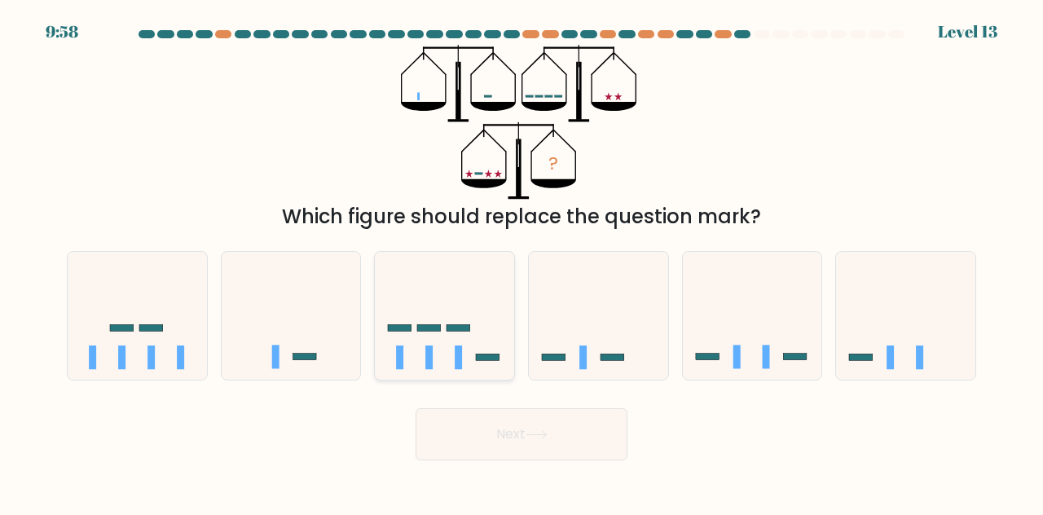
click at [411, 332] on icon at bounding box center [444, 314] width 139 height 115
click at [521, 261] on input "c." at bounding box center [521, 259] width 1 height 4
radio input "true"
click at [500, 437] on button "Next" at bounding box center [521, 434] width 212 height 52
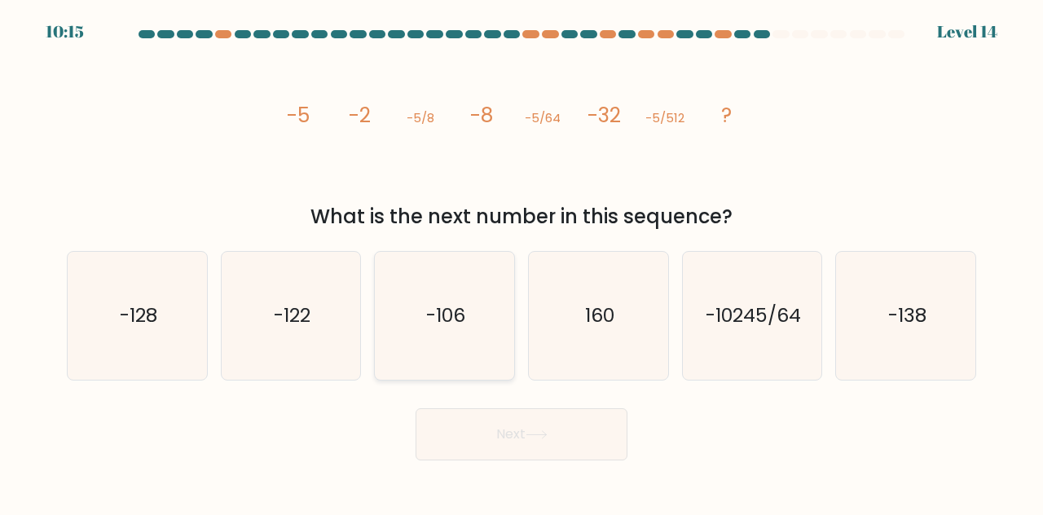
click at [441, 329] on icon "-106" at bounding box center [444, 316] width 128 height 128
click at [521, 261] on input "c. -106" at bounding box center [521, 259] width 1 height 4
radio input "true"
click at [537, 416] on button "Next" at bounding box center [521, 434] width 212 height 52
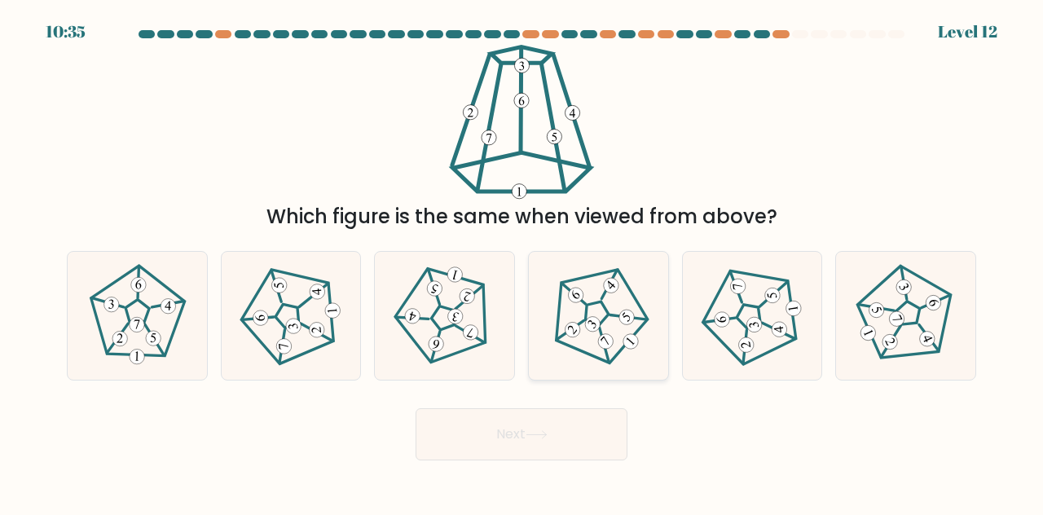
click at [585, 316] on 251 at bounding box center [594, 313] width 33 height 33
click at [522, 261] on input "d." at bounding box center [521, 259] width 1 height 4
radio input "true"
click at [514, 455] on button "Next" at bounding box center [521, 434] width 212 height 52
click at [512, 437] on button "Next" at bounding box center [521, 434] width 212 height 52
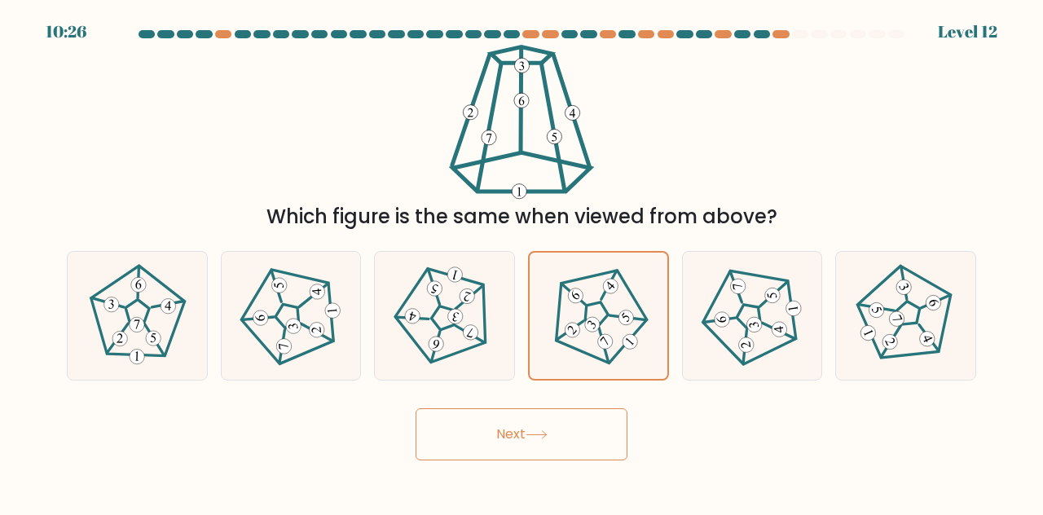
click at [466, 429] on button "Next" at bounding box center [521, 434] width 212 height 52
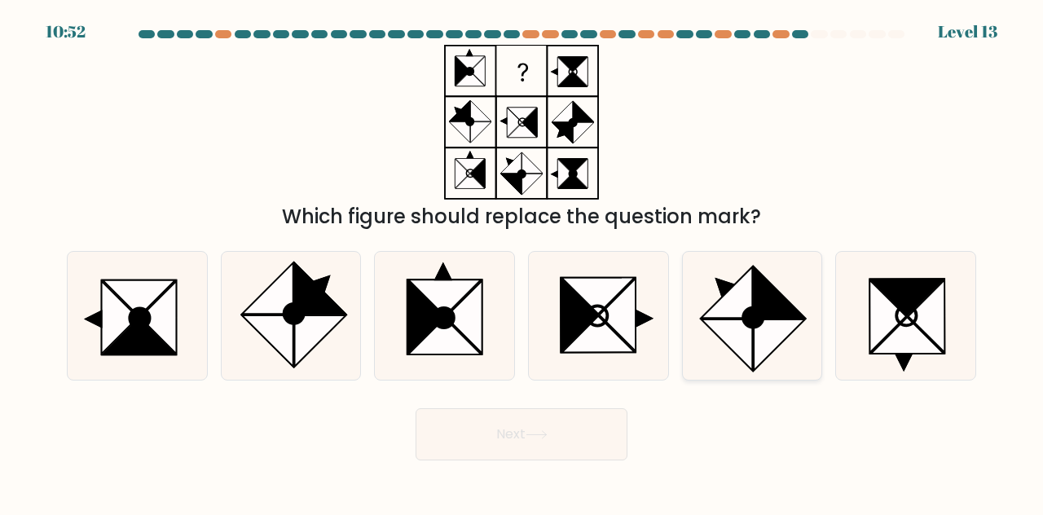
click at [759, 345] on icon at bounding box center [779, 344] width 51 height 51
click at [522, 261] on input "e." at bounding box center [521, 259] width 1 height 4
radio input "true"
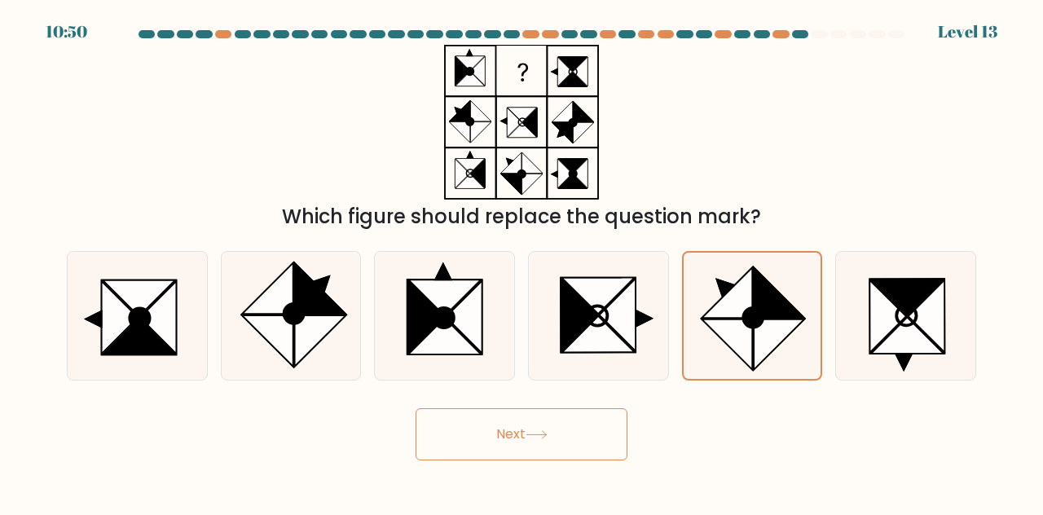
click at [544, 443] on button "Next" at bounding box center [521, 434] width 212 height 52
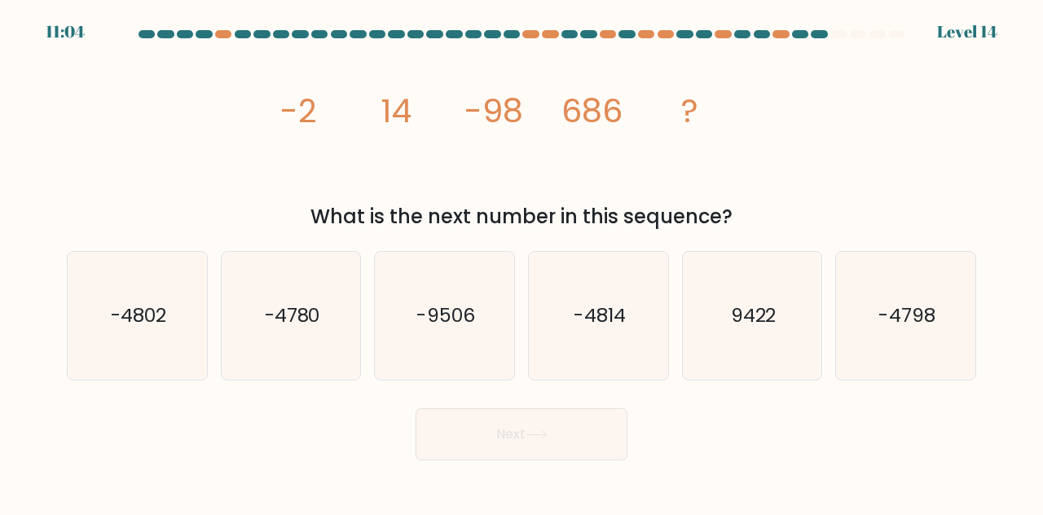
click at [815, 53] on div "image/svg+xml -2 14 -98 686 ? What is the next number in this sequence?" at bounding box center [521, 138] width 929 height 187
click at [576, 334] on icon "-4814" at bounding box center [598, 316] width 128 height 128
click at [522, 261] on input "d. -4814" at bounding box center [521, 259] width 1 height 4
radio input "true"
click at [115, 335] on icon "-4802" at bounding box center [137, 316] width 128 height 128
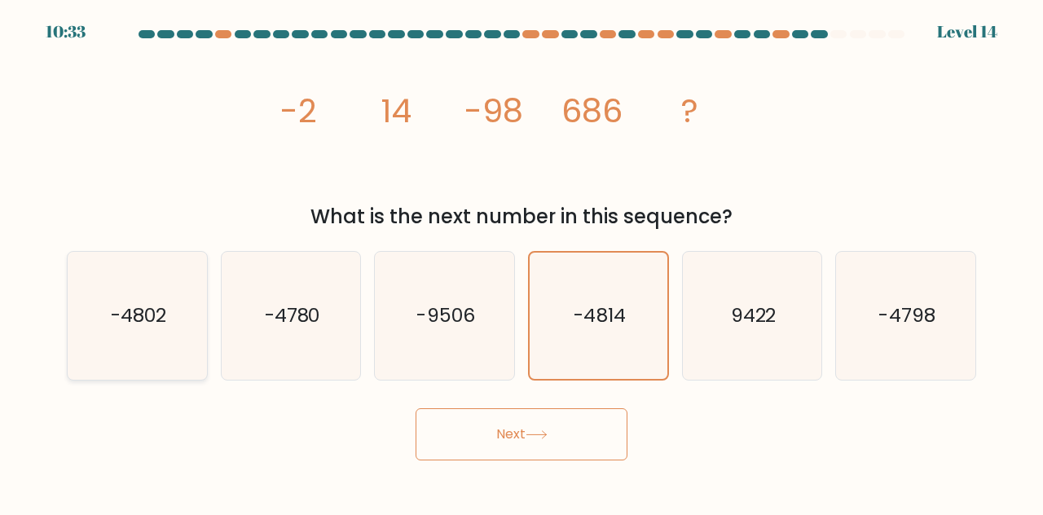
click at [521, 261] on input "a. -4802" at bounding box center [521, 259] width 1 height 4
radio input "true"
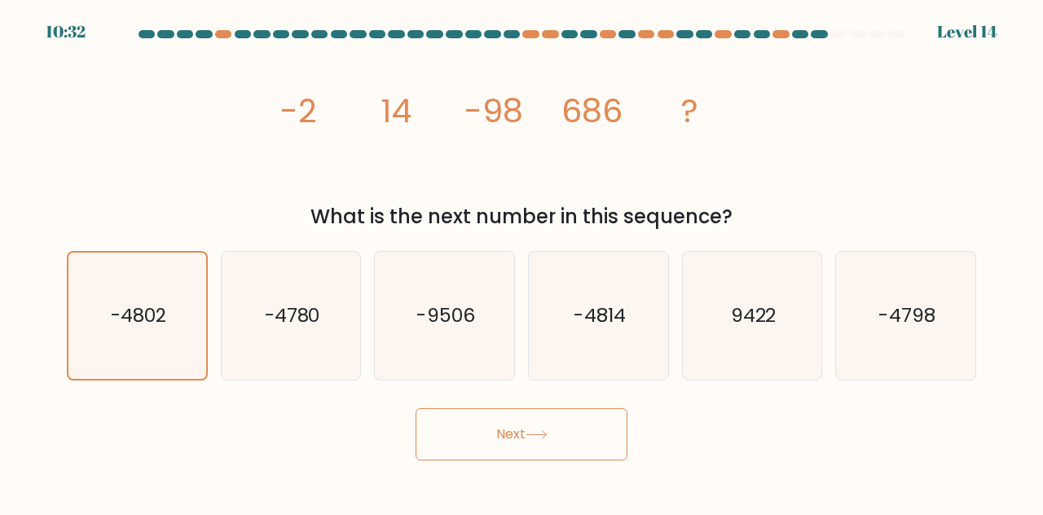
click at [561, 452] on button "Next" at bounding box center [521, 434] width 212 height 52
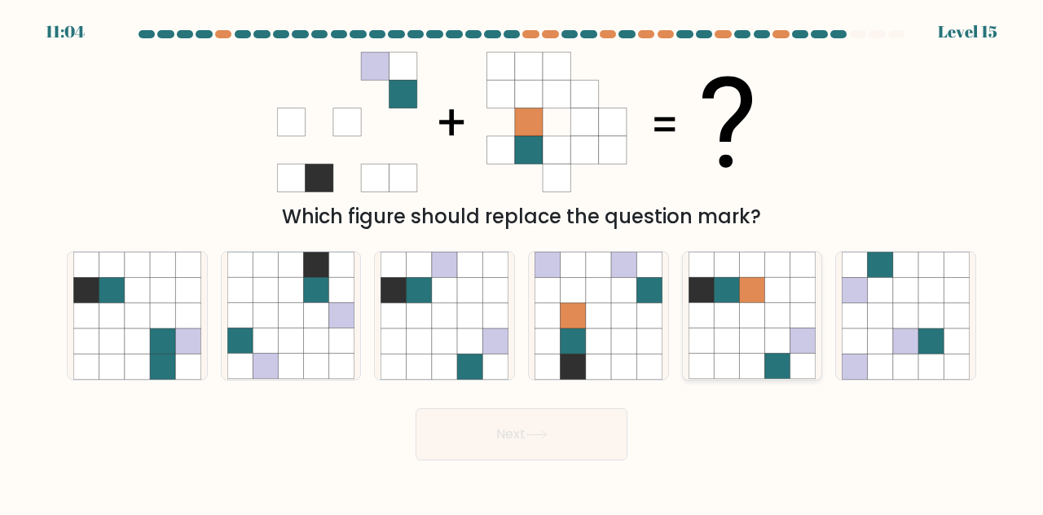
click at [736, 351] on icon at bounding box center [726, 340] width 25 height 25
click at [522, 261] on input "e." at bounding box center [521, 259] width 1 height 4
radio input "true"
click at [519, 450] on button "Next" at bounding box center [521, 434] width 212 height 52
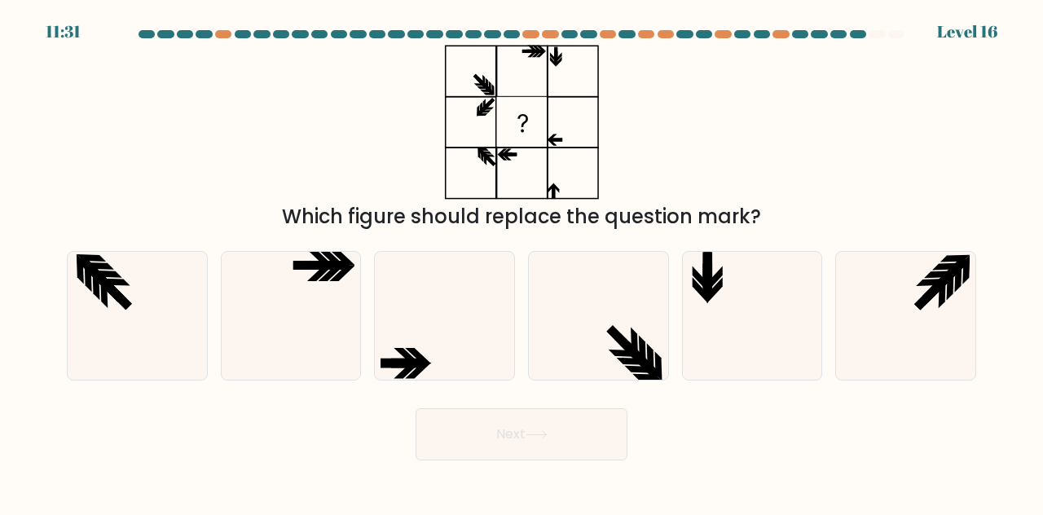
click at [367, 260] on div "c." at bounding box center [444, 316] width 154 height 130
click at [336, 257] on icon at bounding box center [332, 256] width 26 height 15
click at [521, 257] on input "b." at bounding box center [521, 259] width 1 height 4
radio input "true"
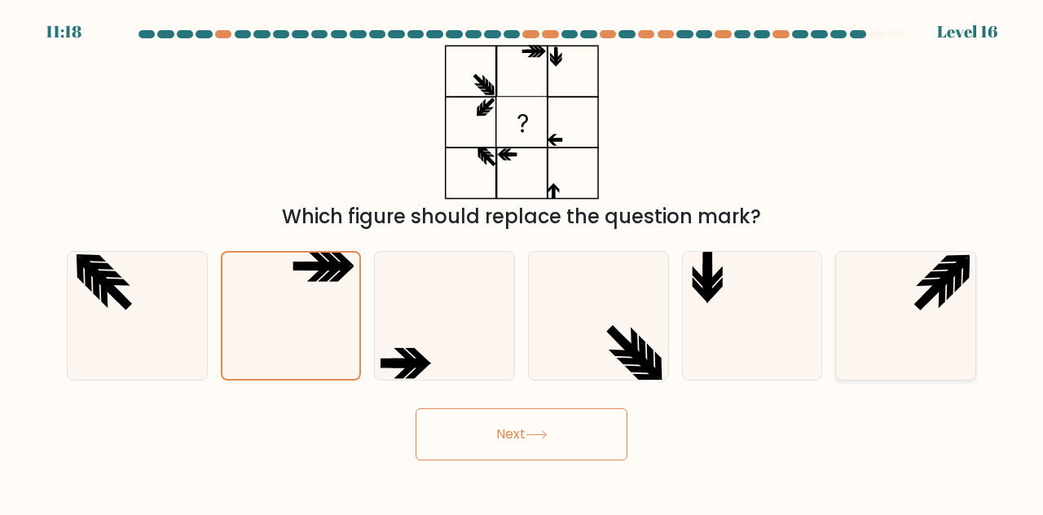
click at [937, 282] on icon at bounding box center [929, 294] width 30 height 30
click at [522, 261] on input "f." at bounding box center [521, 259] width 1 height 4
radio input "true"
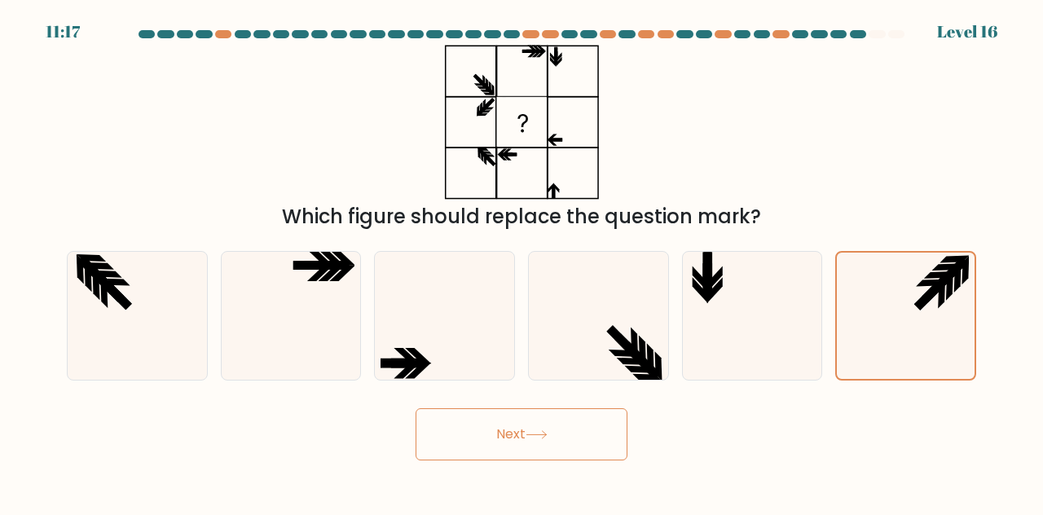
click at [551, 420] on button "Next" at bounding box center [521, 434] width 212 height 52
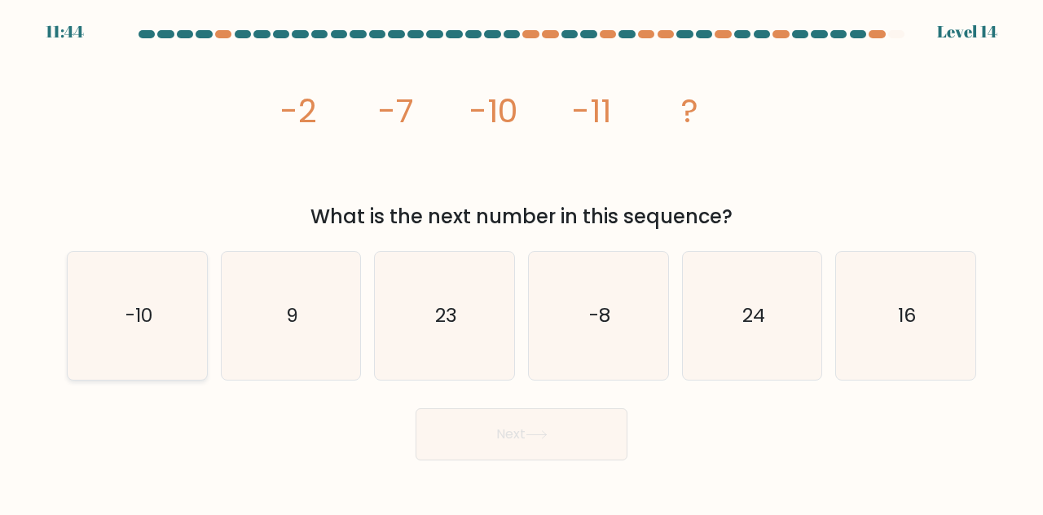
click at [150, 320] on text "-10" at bounding box center [138, 314] width 27 height 27
click at [521, 261] on input "a. -10" at bounding box center [521, 259] width 1 height 4
radio input "true"
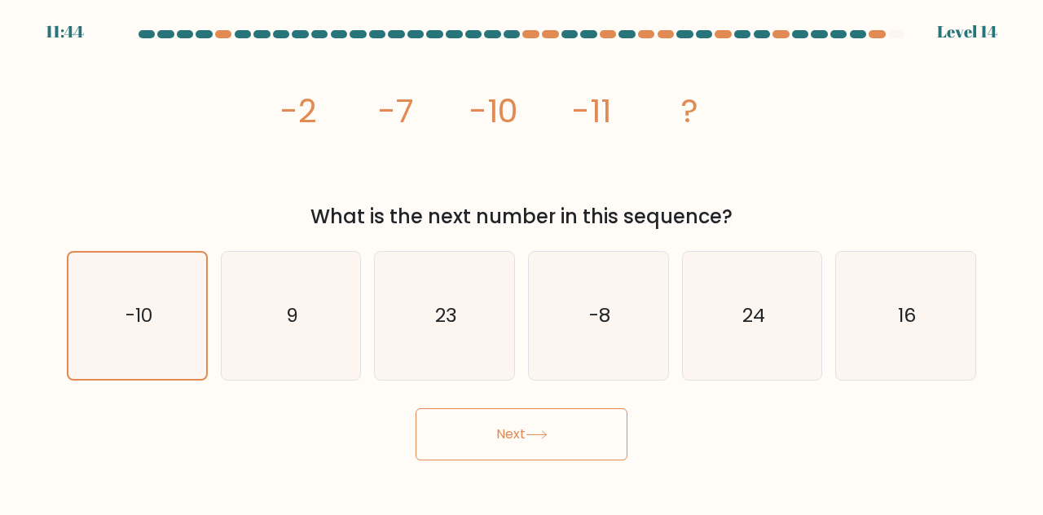
click at [476, 436] on button "Next" at bounding box center [521, 434] width 212 height 52
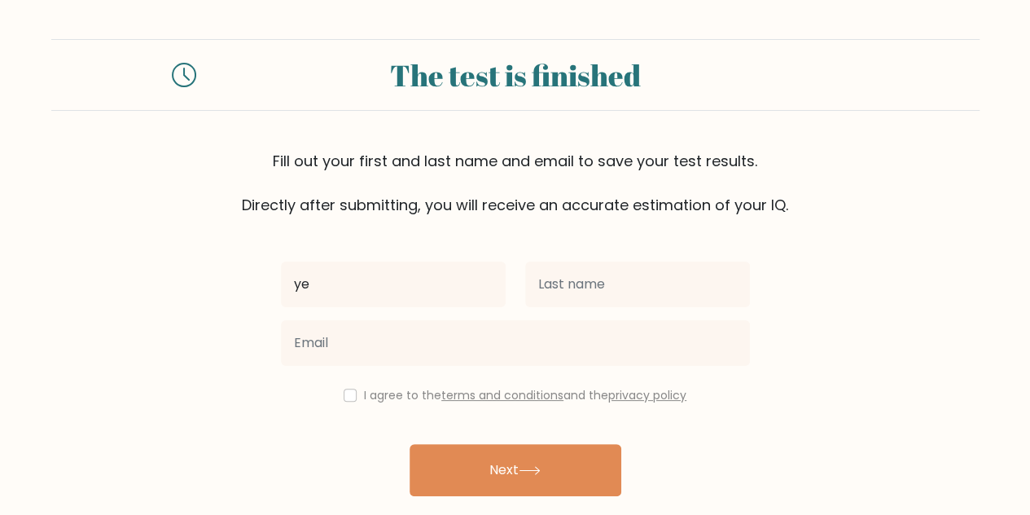
type input "[PERSON_NAME]"
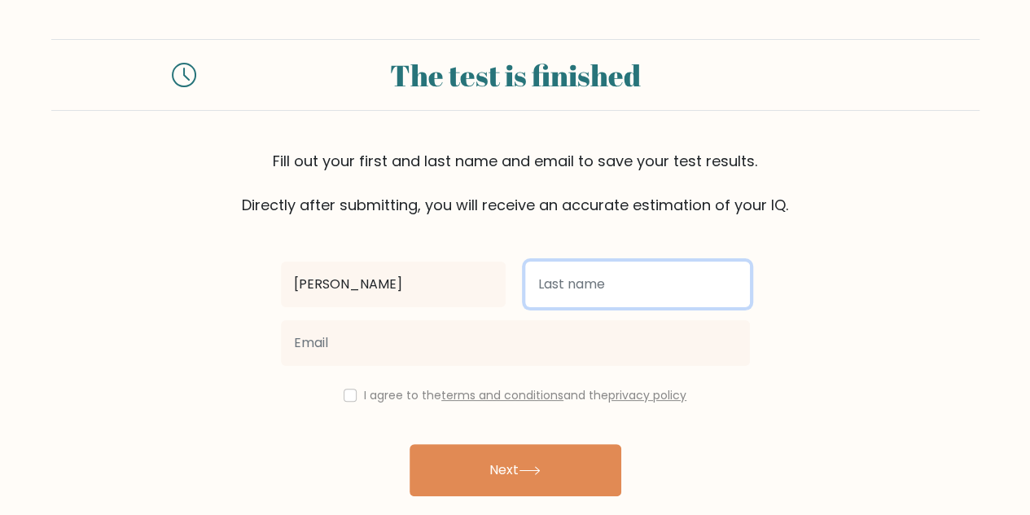
click at [550, 298] on input "text" at bounding box center [637, 284] width 225 height 46
type input "[PERSON_NAME]"
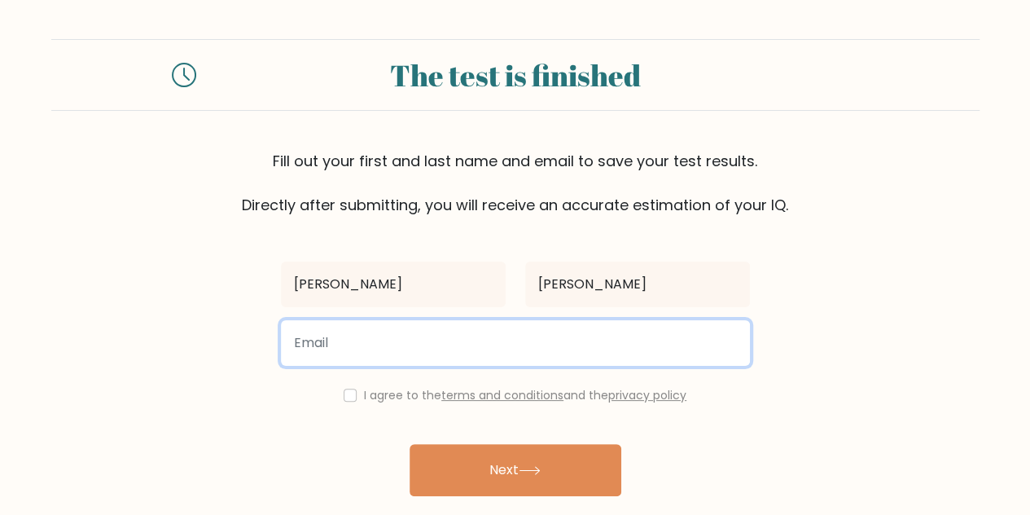
click at [508, 346] on input "email" at bounding box center [515, 343] width 469 height 46
type input "yeunzhenlucas@gmail.com"
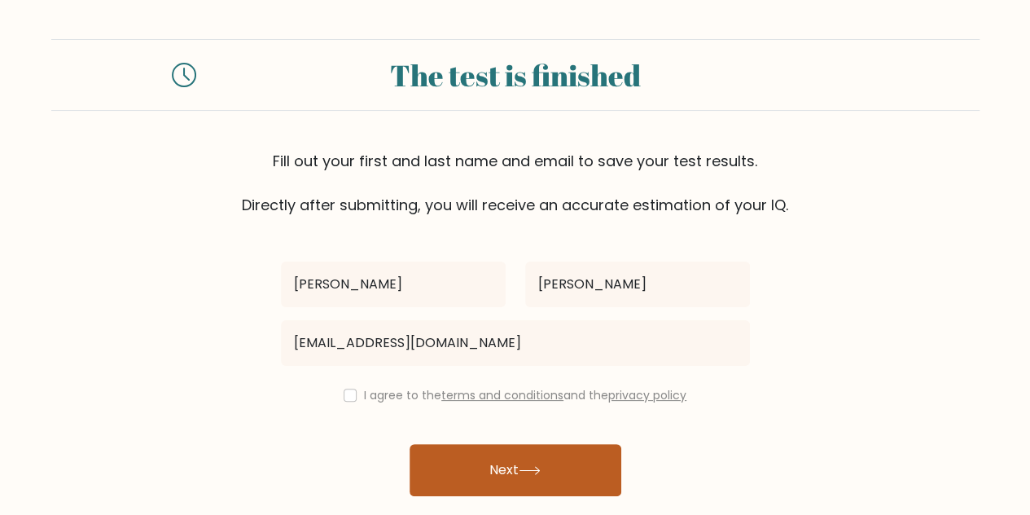
click at [458, 450] on button "Next" at bounding box center [516, 470] width 212 height 52
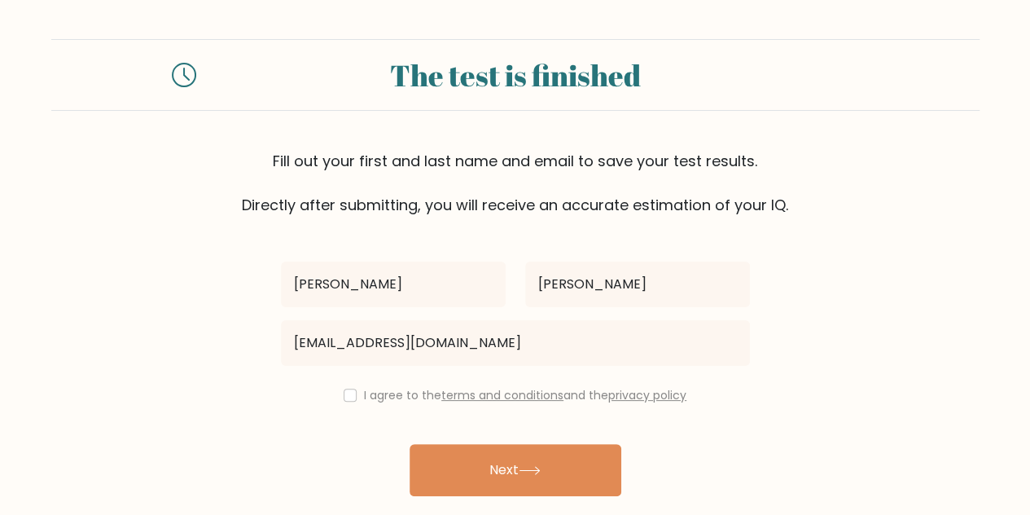
click at [338, 397] on div "I agree to the terms and conditions and the privacy policy" at bounding box center [515, 395] width 489 height 20
click at [344, 397] on input "checkbox" at bounding box center [350, 395] width 13 height 13
checkbox input "true"
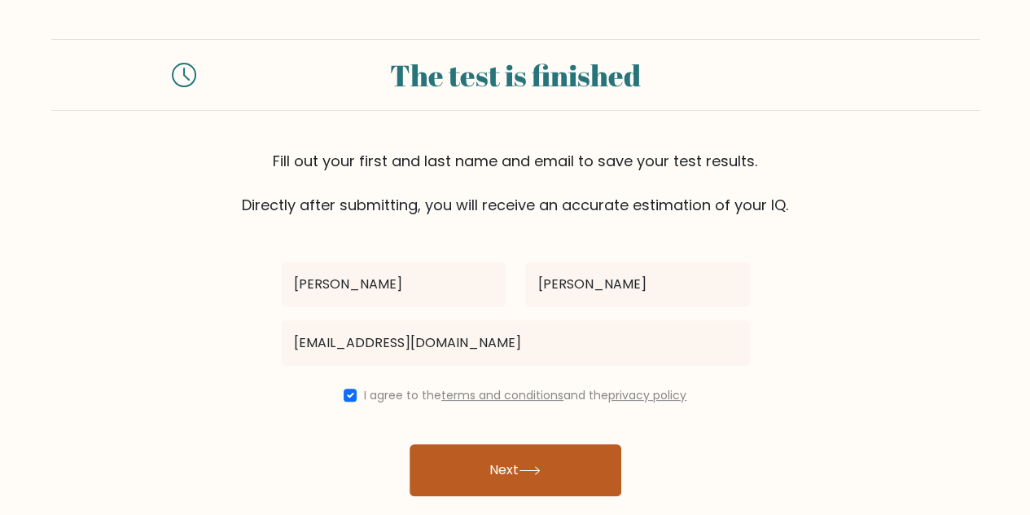
click at [487, 457] on button "Next" at bounding box center [516, 470] width 212 height 52
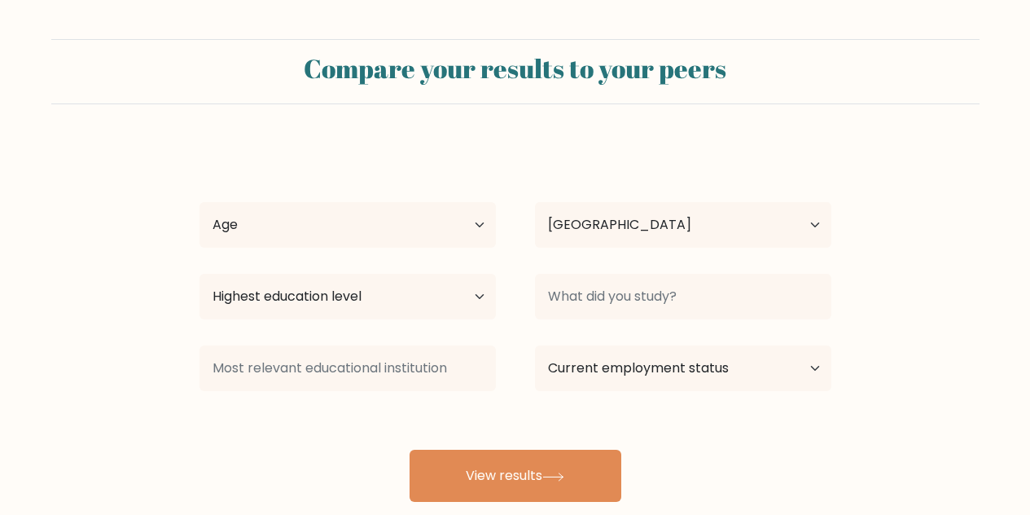
select select "GB"
click at [371, 221] on select "Age Under [DEMOGRAPHIC_DATA] [DEMOGRAPHIC_DATA] [DEMOGRAPHIC_DATA] [DEMOGRAPHIC…" at bounding box center [348, 225] width 297 height 46
select select "min_18"
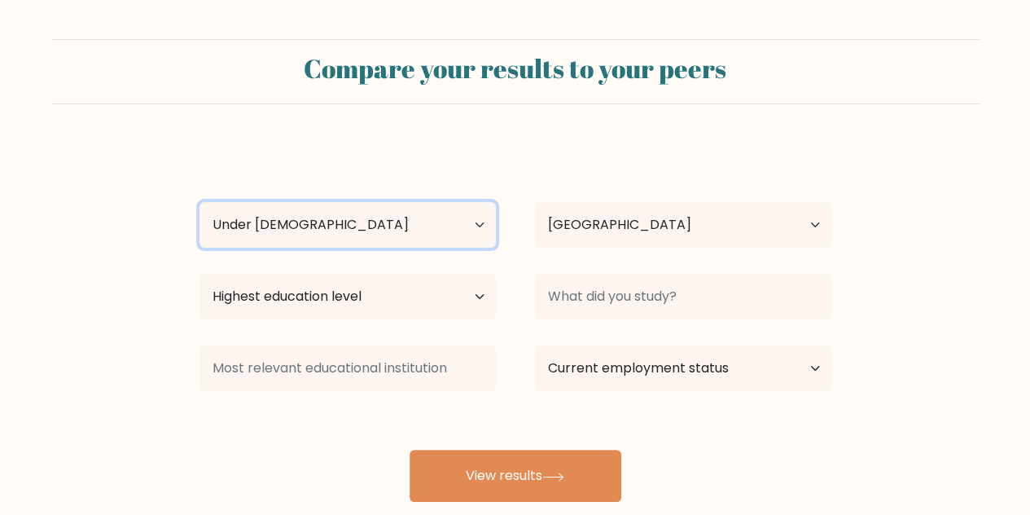
click at [200, 202] on select "Age Under [DEMOGRAPHIC_DATA] [DEMOGRAPHIC_DATA] [DEMOGRAPHIC_DATA] [DEMOGRAPHIC…" at bounding box center [348, 225] width 297 height 46
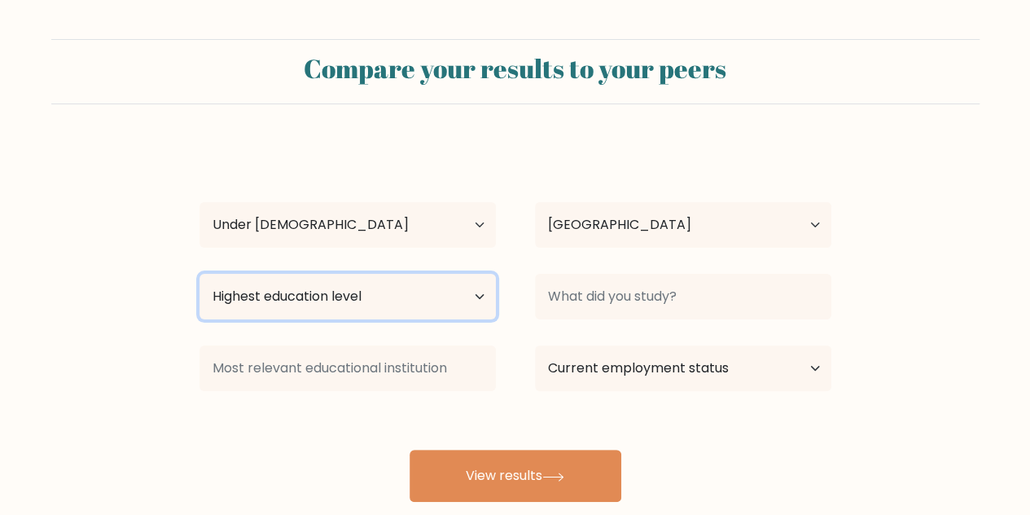
click at [426, 280] on select "Highest education level No schooling Primary Lower Secondary Upper Secondary Oc…" at bounding box center [348, 297] width 297 height 46
select select "upper_secondary"
click at [200, 274] on select "Highest education level No schooling Primary Lower Secondary Upper Secondary Oc…" at bounding box center [348, 297] width 297 height 46
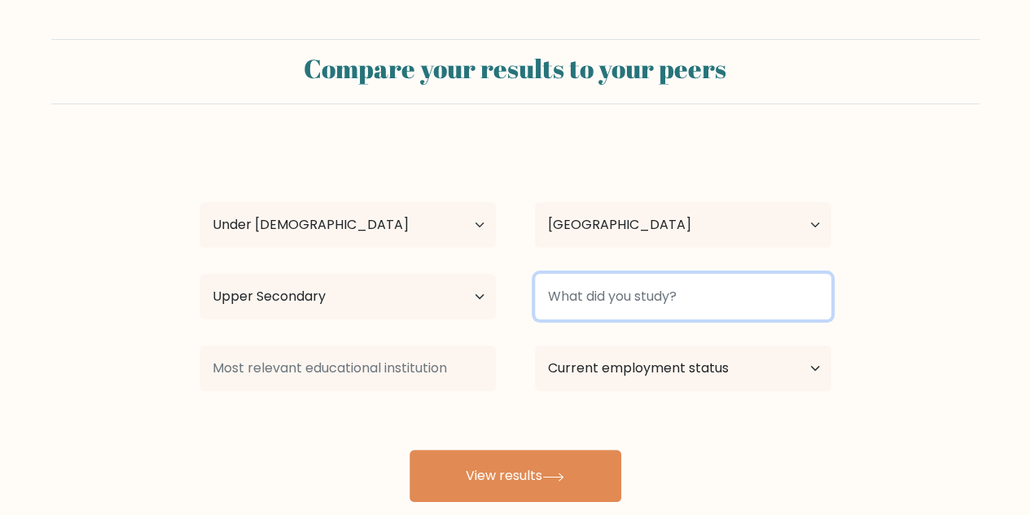
click at [628, 307] on input at bounding box center [683, 297] width 297 height 46
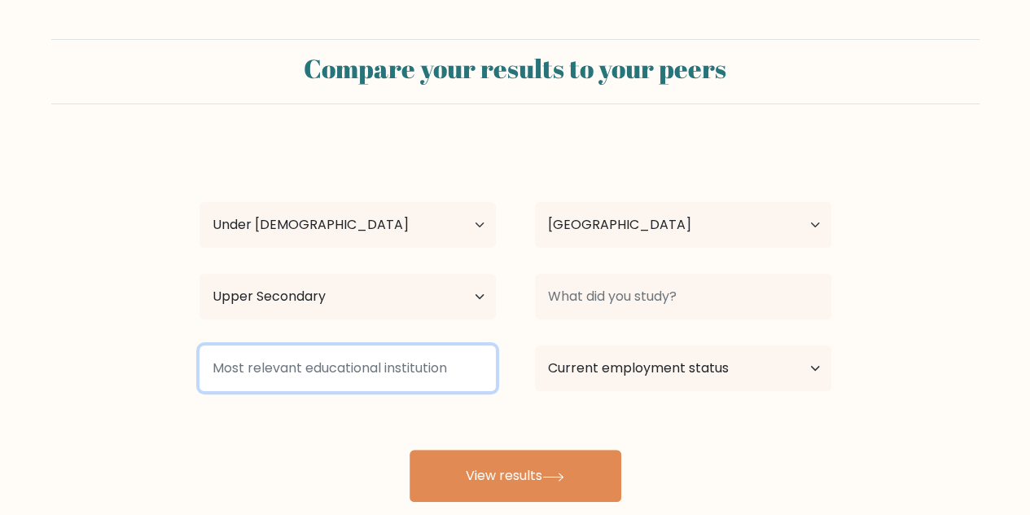
click at [431, 348] on input at bounding box center [348, 368] width 297 height 46
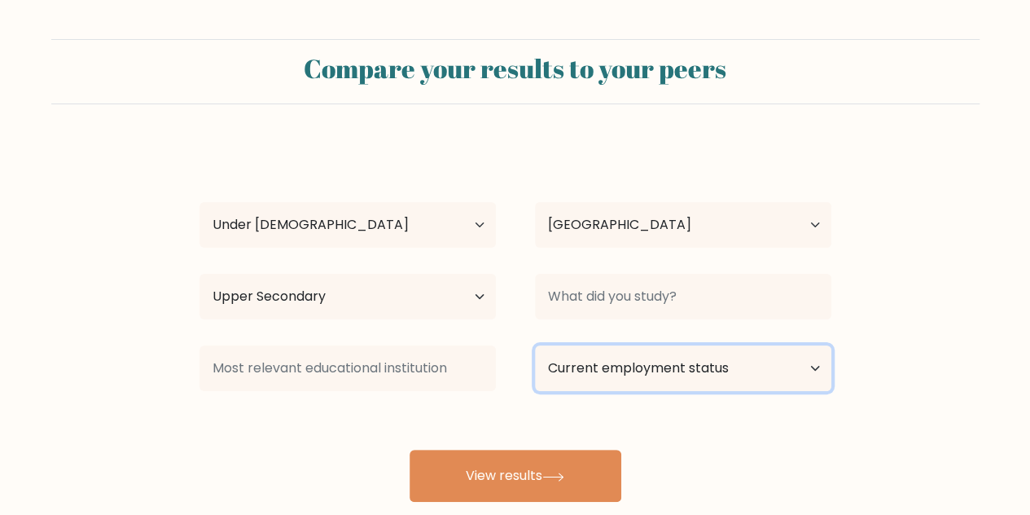
click at [555, 356] on select "Current employment status Employed Student Retired Other / prefer not to answer" at bounding box center [683, 368] width 297 height 46
select select "student"
click at [535, 345] on select "Current employment status Employed Student Retired Other / prefer not to answer" at bounding box center [683, 368] width 297 height 46
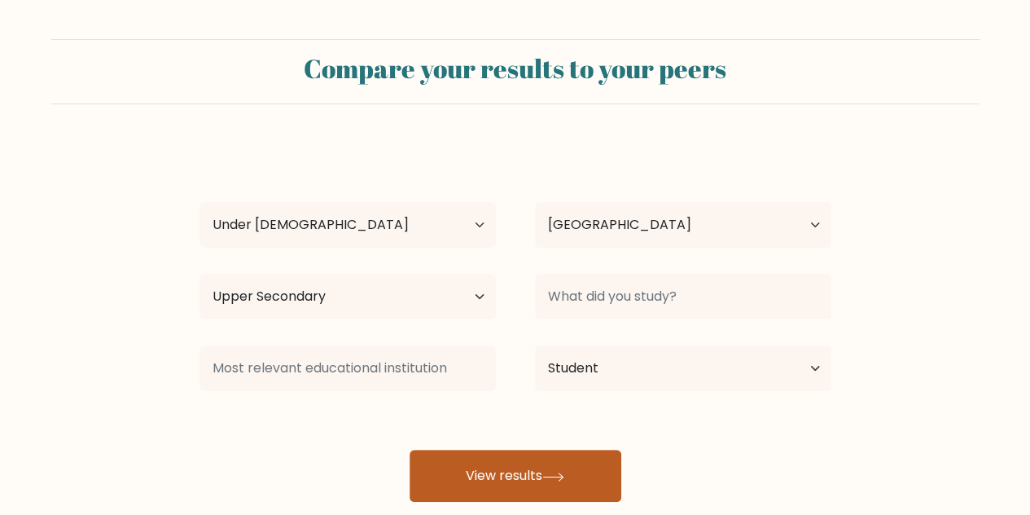
click at [518, 473] on button "View results" at bounding box center [516, 476] width 212 height 52
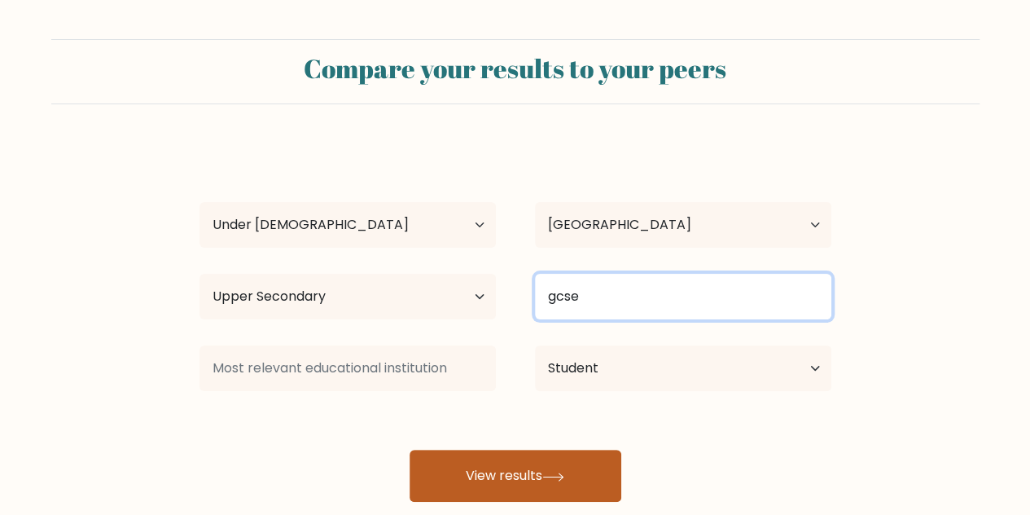
type input "gcse"
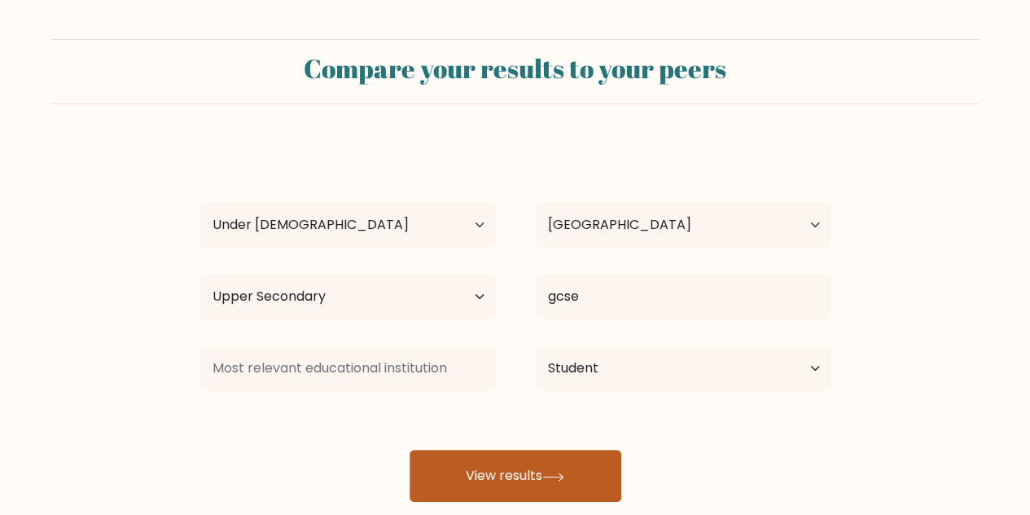
click at [461, 470] on button "View results" at bounding box center [516, 476] width 212 height 52
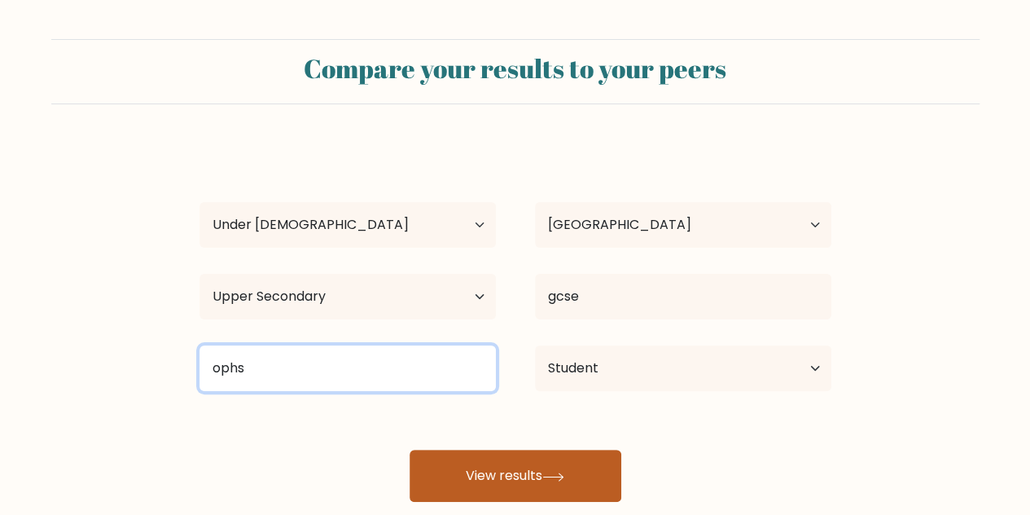
type input "ophs"
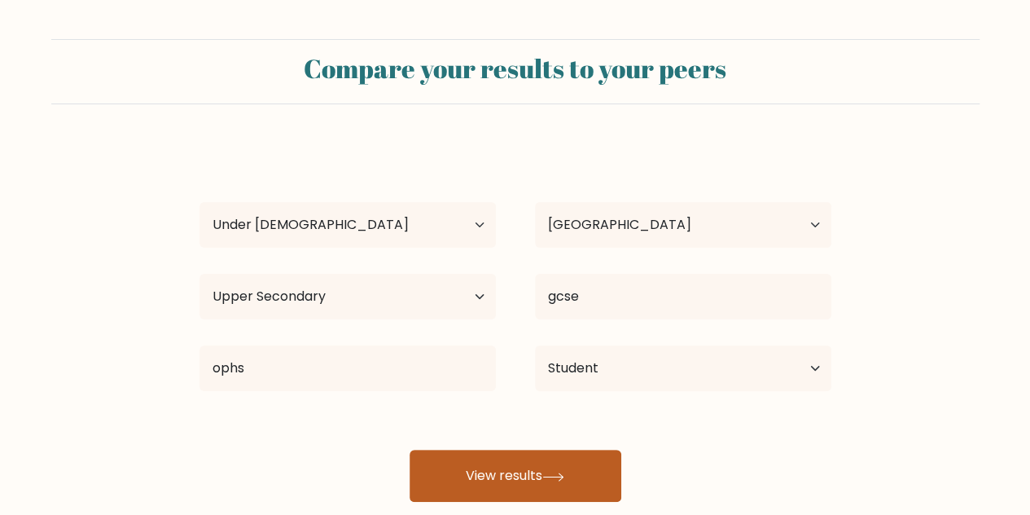
click at [519, 497] on button "View results" at bounding box center [516, 476] width 212 height 52
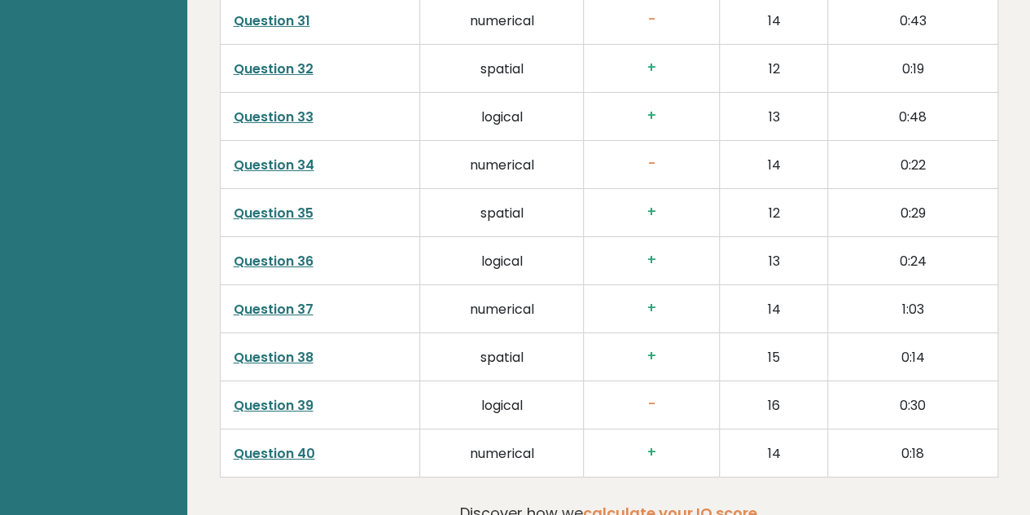
scroll to position [2954, 0]
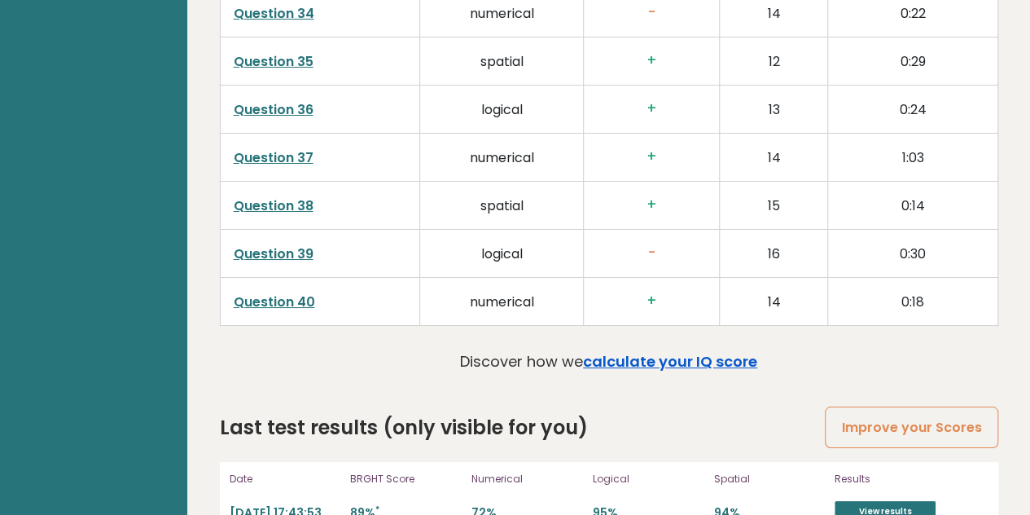
click at [645, 351] on link "calculate your IQ score" at bounding box center [670, 361] width 174 height 20
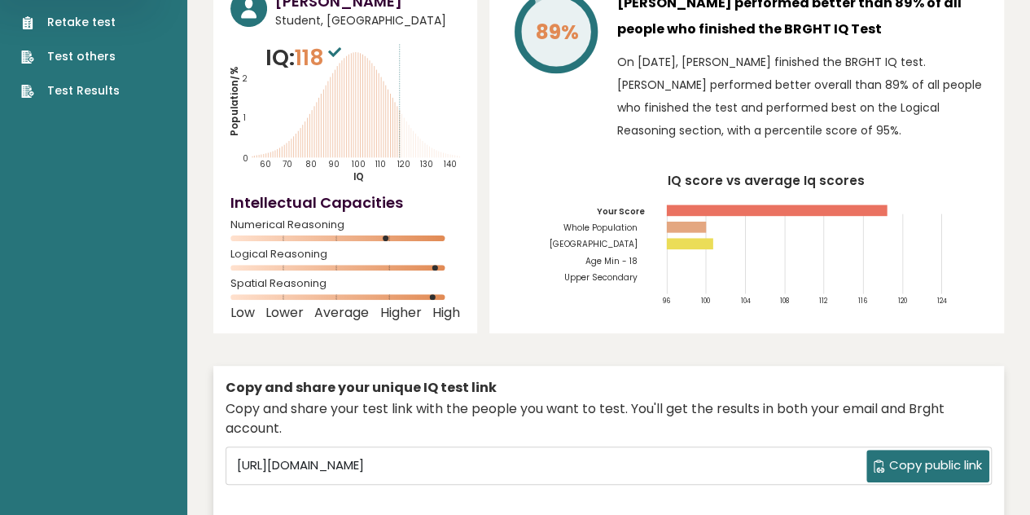
scroll to position [0, 0]
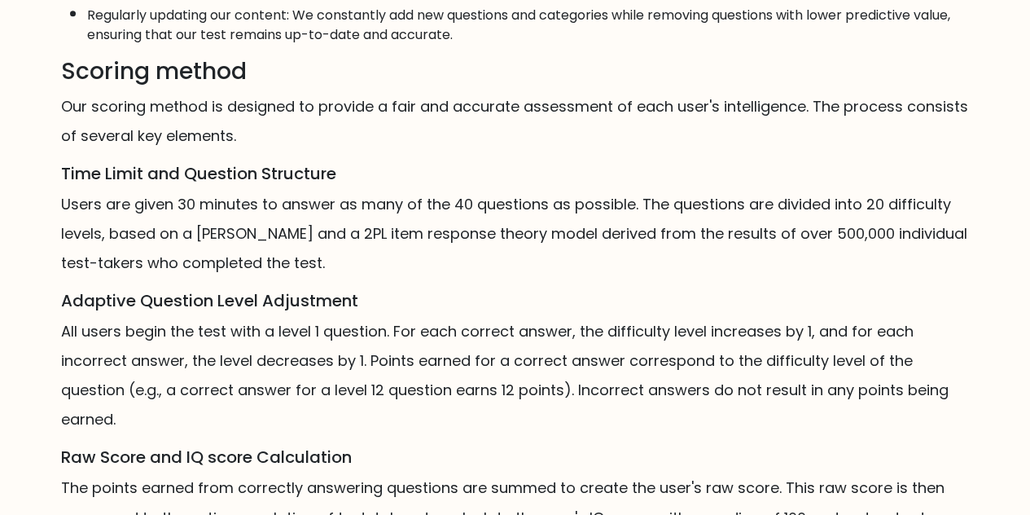
scroll to position [1224, 0]
